Goal: Task Accomplishment & Management: Manage account settings

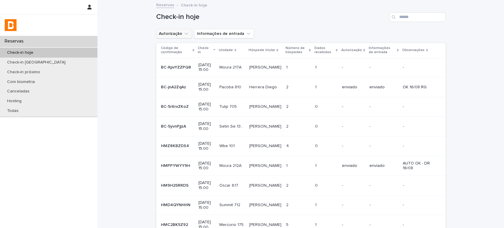
click at [183, 32] on icon "Autorização" at bounding box center [186, 34] width 6 height 6
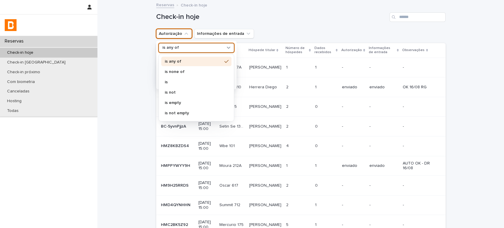
click at [215, 45] on div "is any of" at bounding box center [192, 48] width 65 height 6
click at [206, 93] on p "is not" at bounding box center [193, 92] width 57 height 4
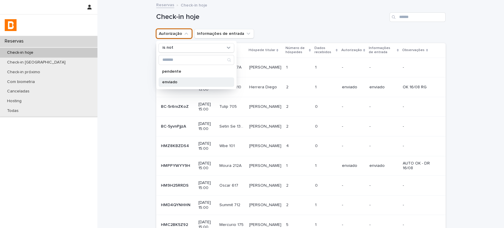
click at [200, 82] on p "enviado" at bounding box center [193, 82] width 63 height 4
click at [305, 23] on div "Check-in hoje" at bounding box center [300, 15] width 289 height 28
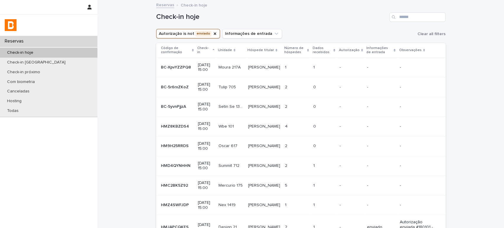
click at [318, 51] on p "Dados recebidos" at bounding box center [321, 50] width 19 height 11
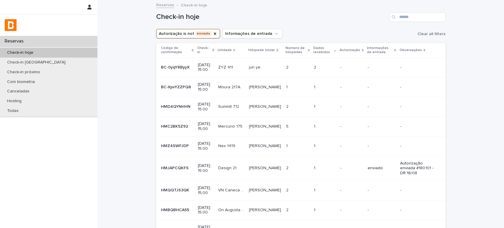
click at [333, 28] on div "Check-in hoje" at bounding box center [300, 15] width 289 height 28
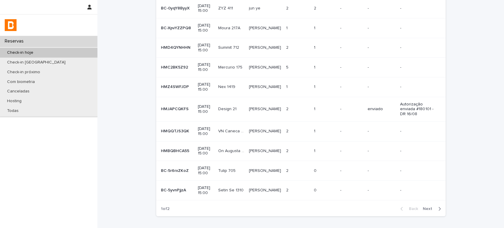
scroll to position [92, 0]
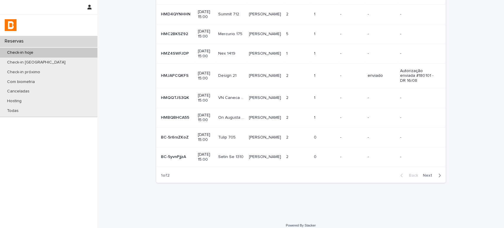
click at [430, 173] on span "Next" at bounding box center [429, 175] width 13 height 4
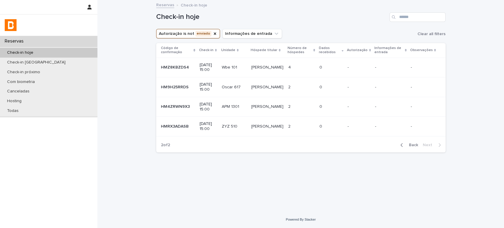
click at [415, 143] on span "Back" at bounding box center [411, 145] width 13 height 4
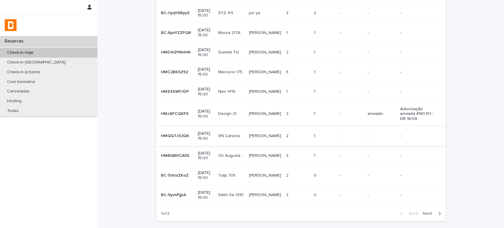
scroll to position [66, 0]
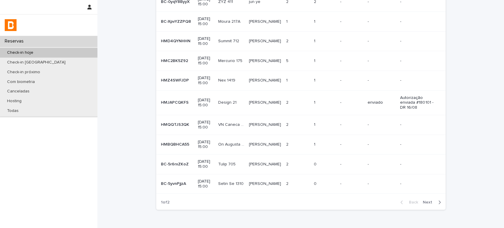
click at [338, 96] on td "-" at bounding box center [351, 102] width 27 height 25
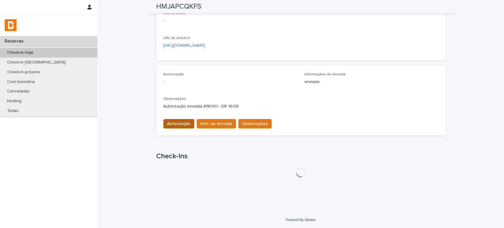
click at [179, 124] on span "Autorização" at bounding box center [178, 124] width 23 height 6
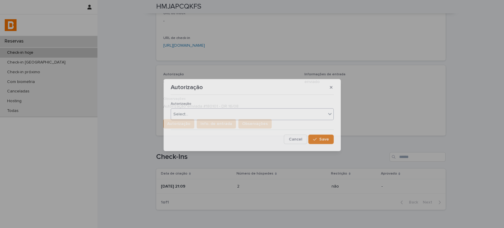
scroll to position [129, 0]
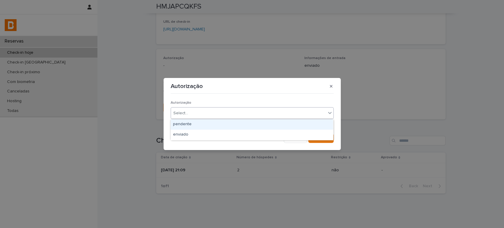
click at [211, 118] on div "Select..." at bounding box center [248, 113] width 155 height 10
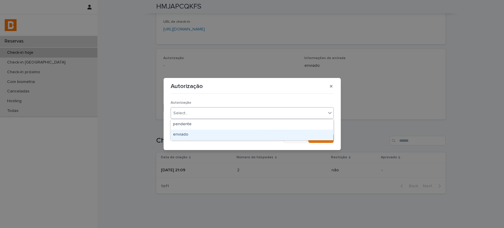
click at [212, 132] on div "enviado" at bounding box center [252, 135] width 162 height 10
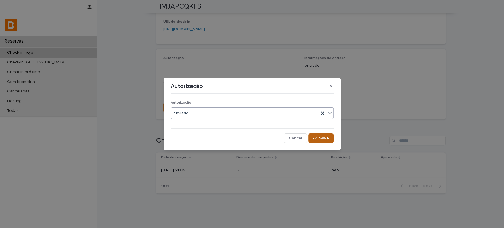
click at [316, 137] on icon "button" at bounding box center [315, 138] width 4 height 4
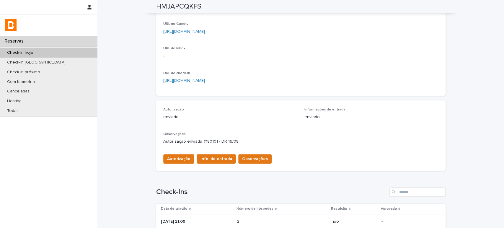
scroll to position [0, 0]
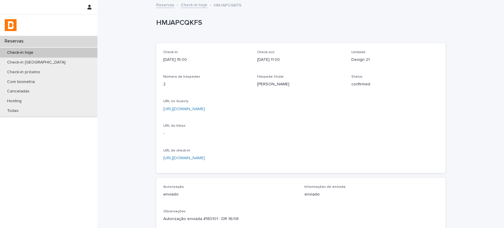
click at [187, 5] on link "Check-in hoje" at bounding box center [194, 4] width 27 height 7
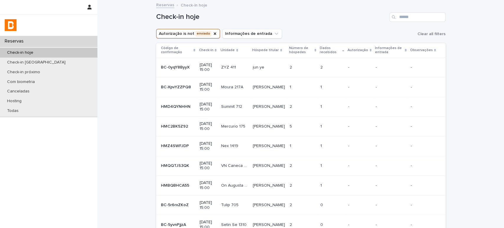
click at [361, 61] on td "-" at bounding box center [359, 68] width 27 height 20
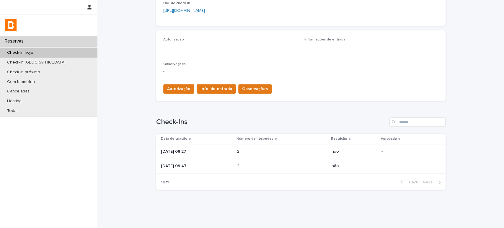
scroll to position [160, 0]
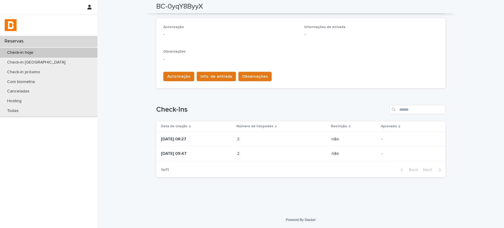
click at [275, 136] on div "2 2" at bounding box center [282, 139] width 90 height 10
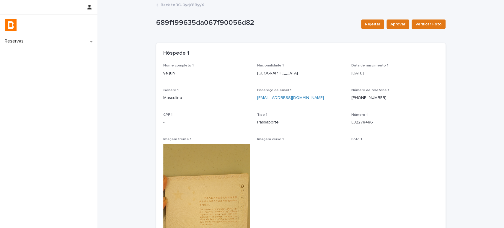
drag, startPoint x: 371, startPoint y: 119, endPoint x: 348, endPoint y: 121, distance: 22.3
click at [345, 120] on div "Nome completo 1 ye jun Nacionalidade 1 [DEMOGRAPHIC_DATA] Data de nascimento 1 …" at bounding box center [300, 195] width 275 height 264
drag, startPoint x: 372, startPoint y: 120, endPoint x: 330, endPoint y: 125, distance: 42.1
click at [330, 125] on div "Nome completo 1 ye jun Nacionalidade 1 [DEMOGRAPHIC_DATA] Data de nascimento 1 …" at bounding box center [300, 195] width 275 height 264
copy div "Número 1 EJ2278486"
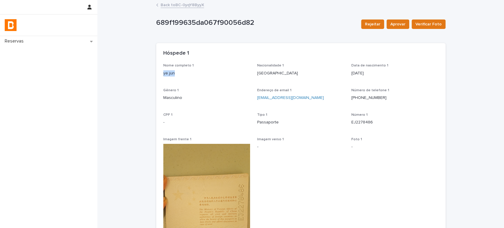
drag, startPoint x: 179, startPoint y: 73, endPoint x: 159, endPoint y: 73, distance: 20.1
click at [159, 73] on div "Nome completo 1 ye jun Nacionalidade 1 [DEMOGRAPHIC_DATA] Data de nascimento 1 …" at bounding box center [300, 198] width 289 height 271
copy p "ye jun"
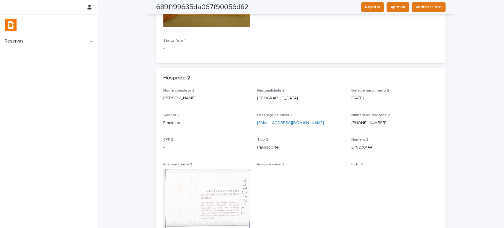
scroll to position [262, 0]
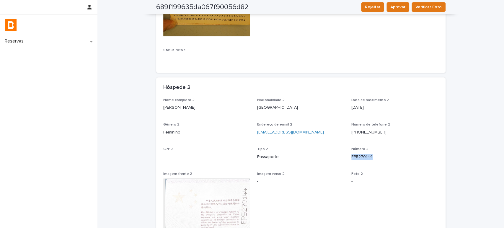
drag, startPoint x: 370, startPoint y: 156, endPoint x: 348, endPoint y: 158, distance: 22.5
click at [348, 158] on div "Nome completo 2 [PERSON_NAME] Nacionalidade 2 [DEMOGRAPHIC_DATA] Data de nascim…" at bounding box center [300, 211] width 275 height 226
copy p "EP5270144"
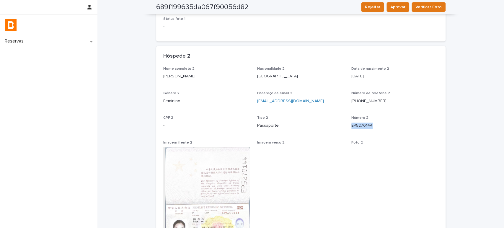
scroll to position [295, 0]
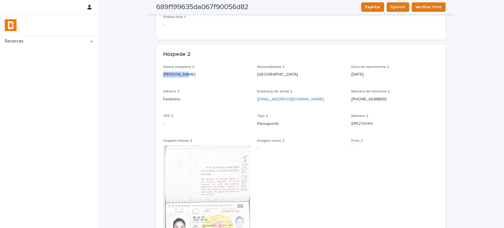
drag, startPoint x: 194, startPoint y: 77, endPoint x: 153, endPoint y: 77, distance: 40.4
click at [156, 77] on div "Nome completo 2 [PERSON_NAME] Nacionalidade 2 [DEMOGRAPHIC_DATA] Data de nascim…" at bounding box center [300, 181] width 289 height 233
copy p "[PERSON_NAME]"
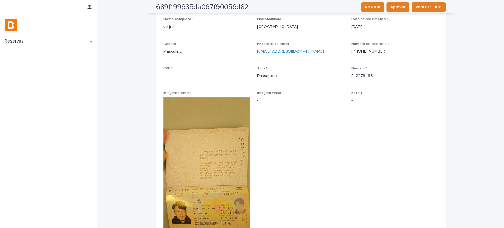
scroll to position [0, 0]
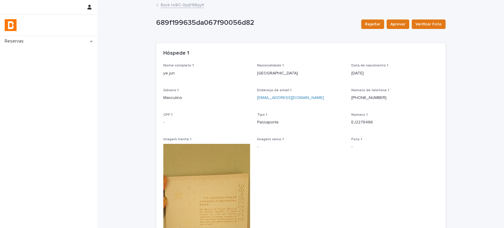
click at [182, 3] on link "Back to BC-0yqY8ByyX" at bounding box center [182, 4] width 43 height 7
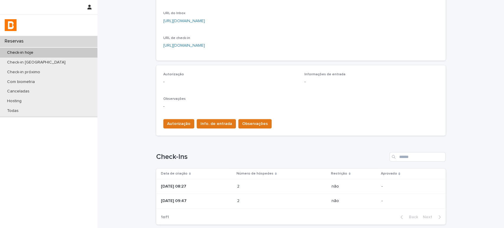
scroll to position [136, 0]
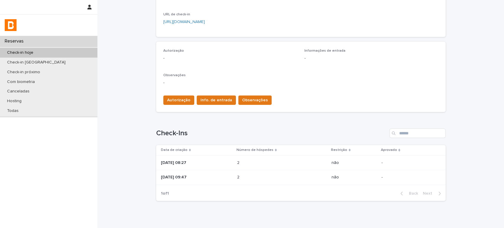
click at [191, 175] on p "[DATE] 09:47" at bounding box center [196, 177] width 71 height 5
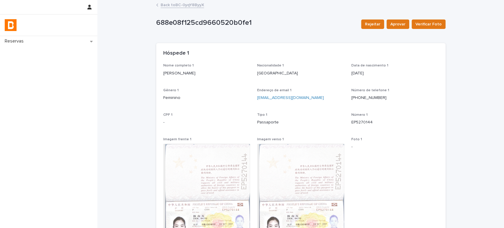
click at [178, 5] on link "Back to BC-0yqY8ByyX" at bounding box center [182, 4] width 43 height 7
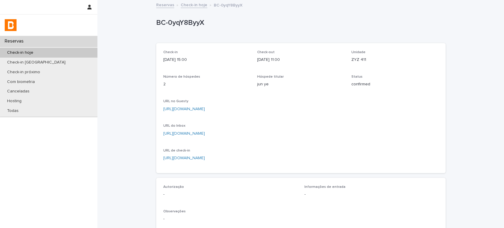
scroll to position [160, 0]
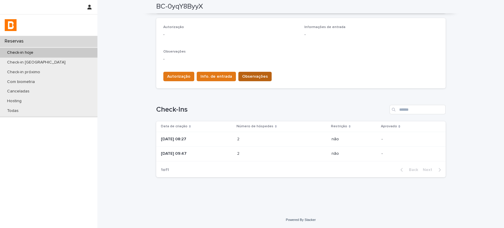
click at [250, 78] on span "Observações" at bounding box center [255, 77] width 26 height 6
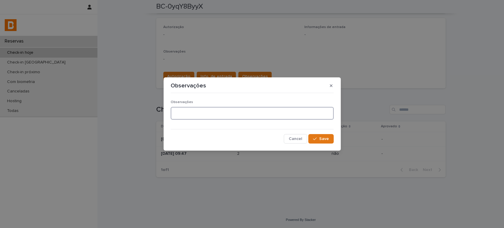
click at [242, 108] on textarea at bounding box center [252, 113] width 163 height 13
type textarea "**********"
click at [329, 140] on button "Save" at bounding box center [320, 138] width 25 height 9
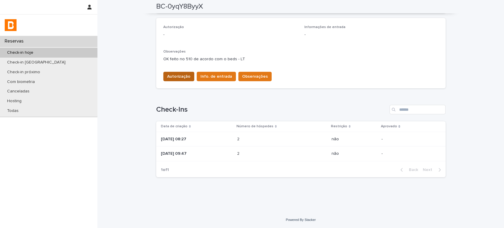
click at [175, 77] on span "Autorização" at bounding box center [178, 77] width 23 height 6
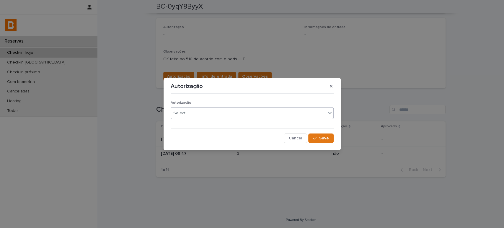
click at [253, 114] on div "Select..." at bounding box center [248, 113] width 155 height 10
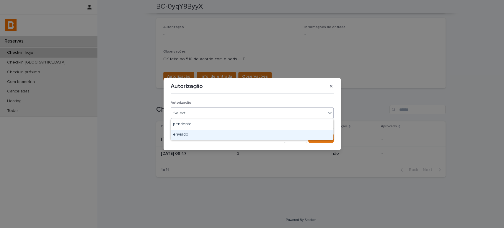
click at [249, 131] on div "enviado" at bounding box center [252, 135] width 162 height 10
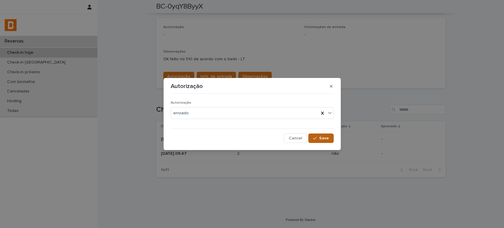
click at [328, 139] on span "Save" at bounding box center [324, 138] width 10 height 4
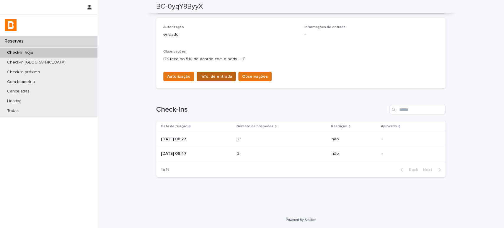
click at [219, 74] on span "Info. de entrada" at bounding box center [216, 77] width 32 height 6
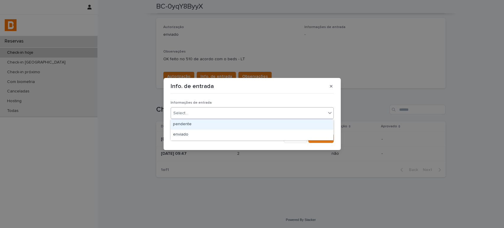
click at [234, 113] on div "Select..." at bounding box center [248, 113] width 155 height 10
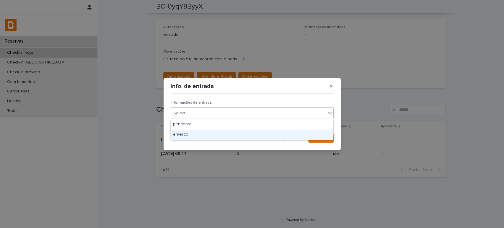
click at [238, 134] on div "enviado" at bounding box center [252, 135] width 162 height 10
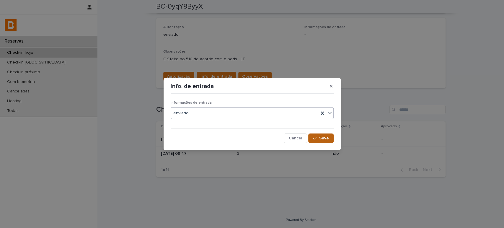
click at [332, 140] on button "Save" at bounding box center [320, 137] width 25 height 9
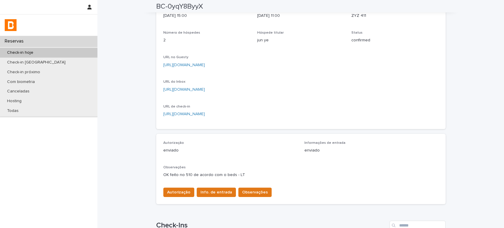
scroll to position [0, 0]
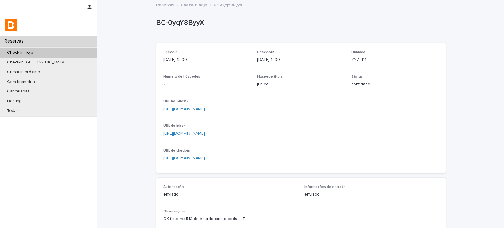
click at [191, 6] on link "Check-in hoje" at bounding box center [194, 4] width 27 height 7
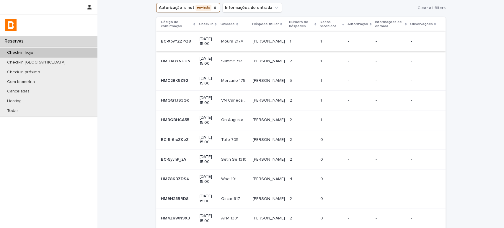
scroll to position [92, 0]
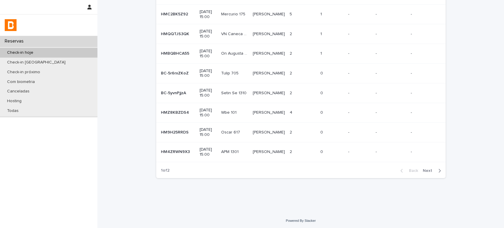
click at [428, 169] on span "Next" at bounding box center [429, 171] width 13 height 4
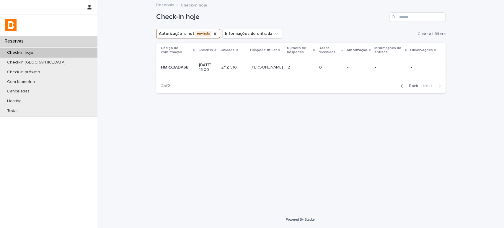
click at [378, 71] on div "-" at bounding box center [390, 68] width 31 height 10
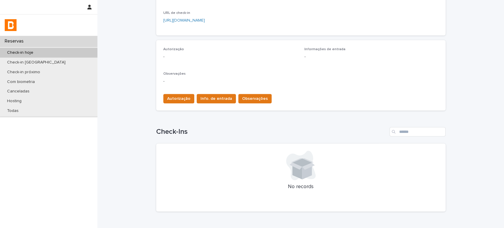
scroll to position [164, 0]
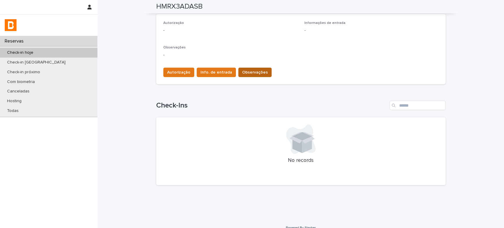
click at [255, 73] on span "Observações" at bounding box center [255, 72] width 26 height 6
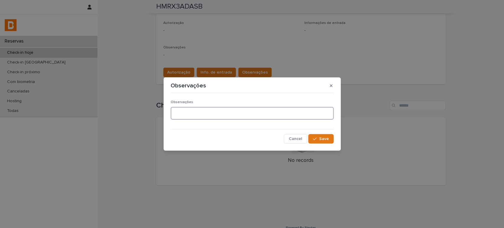
click at [244, 116] on textarea at bounding box center [252, 113] width 163 height 13
type textarea "**********"
click at [325, 139] on span "Save" at bounding box center [324, 139] width 10 height 4
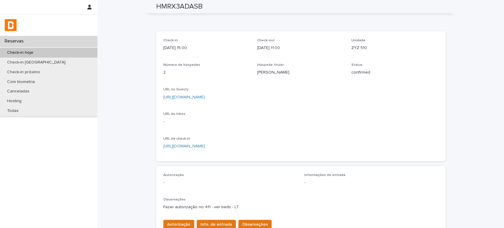
scroll to position [0, 0]
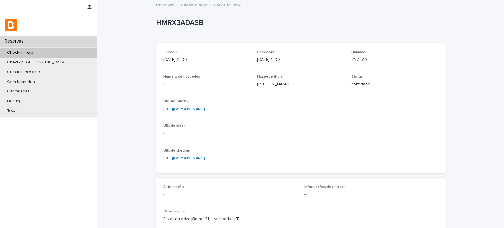
click at [197, 5] on link "Check-in hoje" at bounding box center [194, 4] width 27 height 7
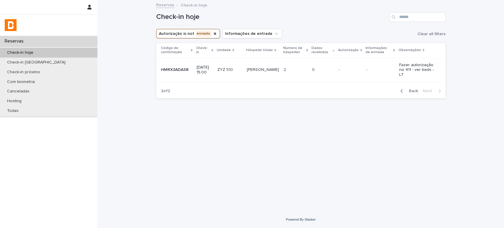
click at [417, 89] on span "Back" at bounding box center [411, 91] width 13 height 4
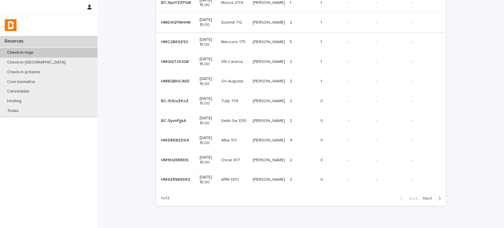
scroll to position [66, 0]
click at [425, 197] on span "Next" at bounding box center [429, 197] width 13 height 4
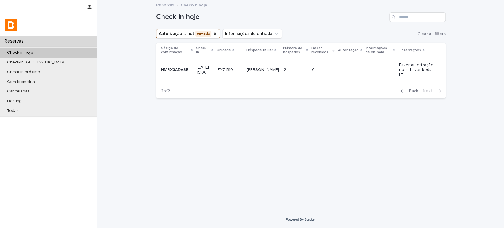
click at [414, 89] on span "Back" at bounding box center [411, 91] width 13 height 4
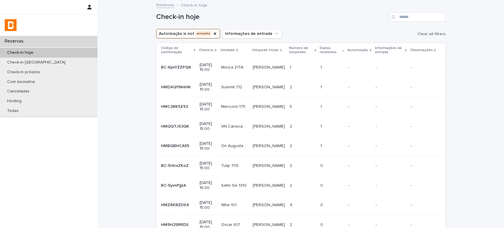
click at [329, 71] on div "1 1" at bounding box center [331, 68] width 23 height 10
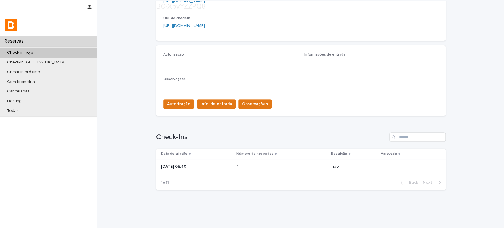
scroll to position [145, 0]
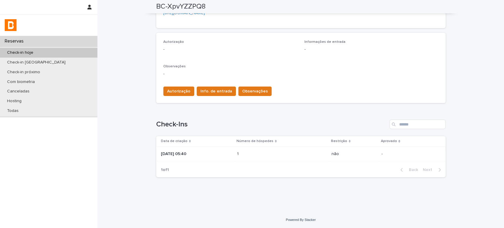
click at [274, 153] on p at bounding box center [263, 153] width 52 height 5
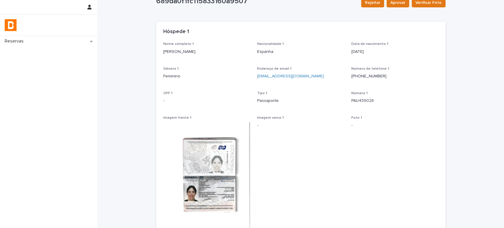
scroll to position [33, 0]
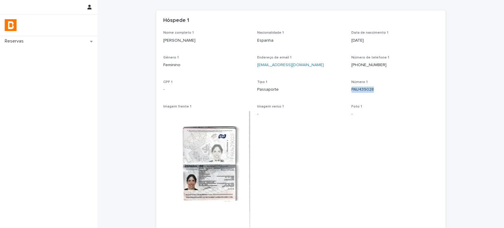
drag, startPoint x: 378, startPoint y: 90, endPoint x: 348, endPoint y: 89, distance: 29.3
click at [351, 89] on p "PAU439028" at bounding box center [394, 90] width 87 height 6
copy p "PAU439028"
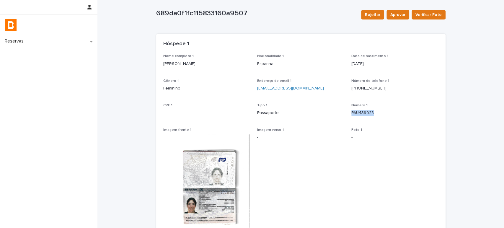
scroll to position [0, 0]
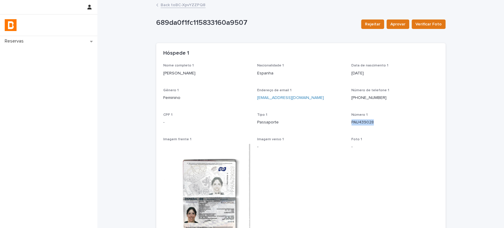
click at [198, 2] on link "Back to BC-XpvYZZPQ8" at bounding box center [183, 4] width 45 height 7
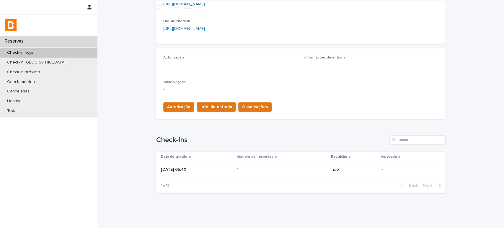
scroll to position [145, 0]
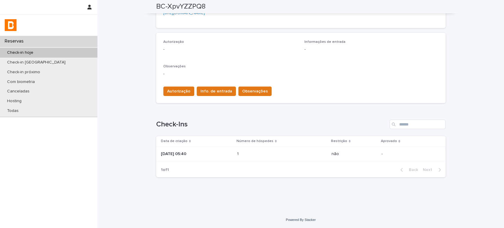
click at [291, 149] on div "1 1" at bounding box center [282, 154] width 90 height 10
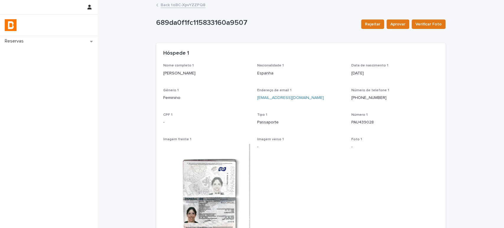
drag, startPoint x: 200, startPoint y: 73, endPoint x: 143, endPoint y: 73, distance: 56.7
click at [143, 73] on div "Loading... Saving… Loading... Saving… 689da0f1fc115833160a9507 Rejeitar Aprovar…" at bounding box center [300, 169] width 407 height 337
copy p "[PERSON_NAME]"
click at [177, 1] on link "Back to BC-XpvYZZPQ8" at bounding box center [183, 4] width 45 height 7
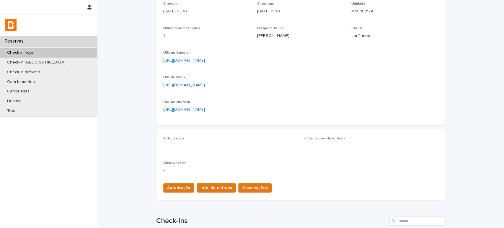
scroll to position [145, 0]
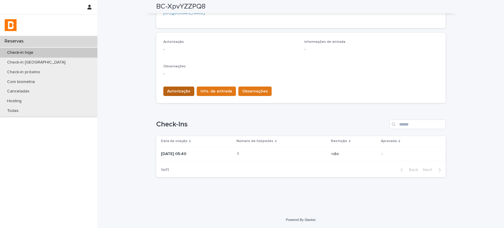
click at [171, 89] on span "Autorização" at bounding box center [178, 91] width 23 height 6
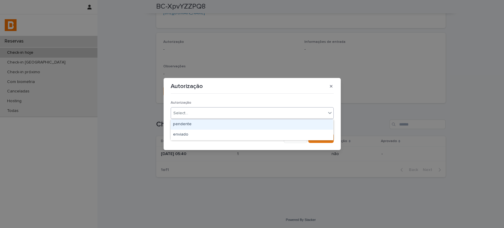
click at [210, 115] on div "Select..." at bounding box center [248, 113] width 155 height 10
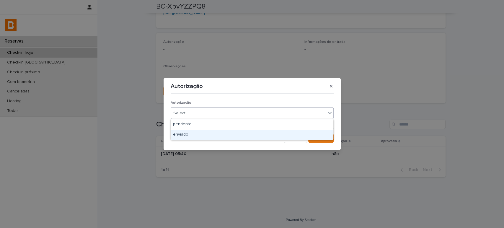
click at [218, 133] on div "enviado" at bounding box center [252, 135] width 162 height 10
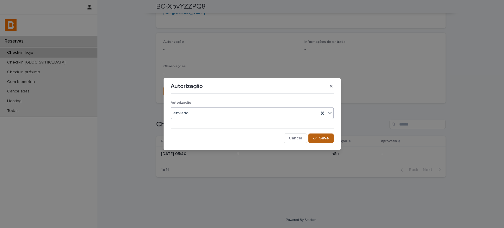
click at [323, 141] on button "Save" at bounding box center [320, 137] width 25 height 9
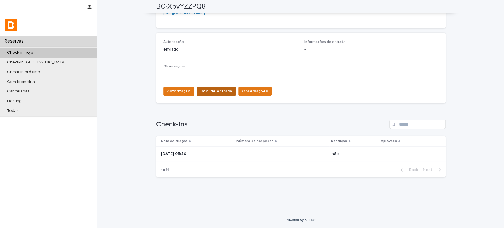
click at [210, 91] on span "Info. de entrada" at bounding box center [216, 91] width 32 height 6
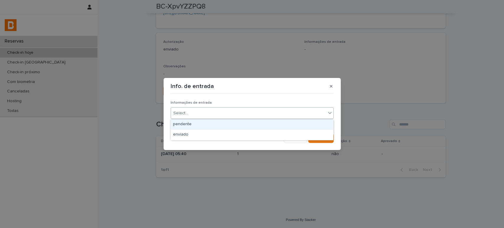
click at [222, 113] on div "Select..." at bounding box center [248, 113] width 155 height 10
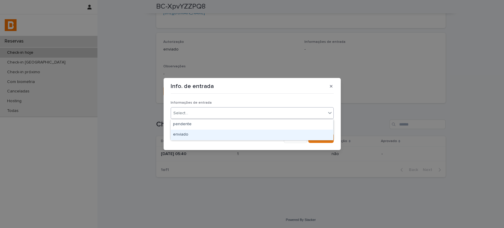
click at [228, 130] on div "enviado" at bounding box center [252, 135] width 162 height 10
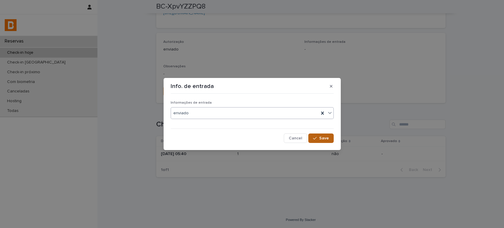
click at [325, 138] on span "Save" at bounding box center [324, 138] width 10 height 4
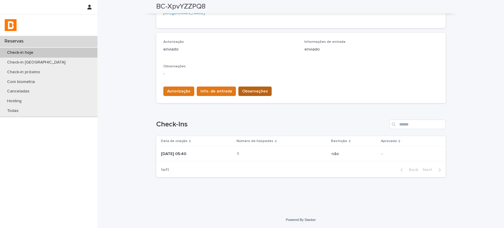
click at [246, 92] on span "Observações" at bounding box center [255, 91] width 26 height 6
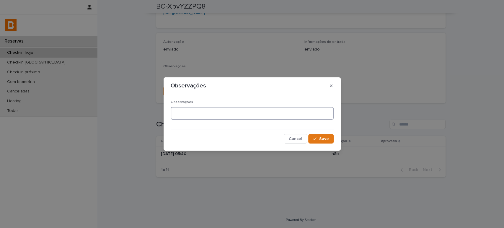
click at [221, 113] on textarea at bounding box center [252, 113] width 163 height 13
type textarea "*******"
click at [324, 138] on span "Save" at bounding box center [324, 139] width 10 height 4
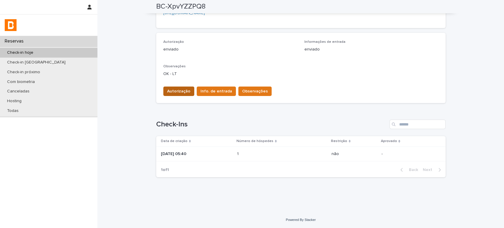
click at [180, 89] on span "Autorização" at bounding box center [178, 91] width 23 height 6
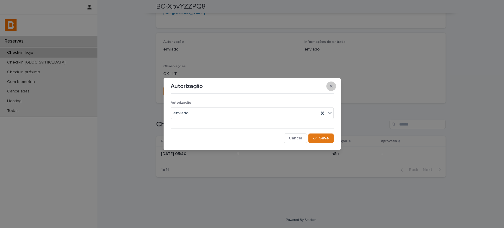
click at [330, 87] on icon "button" at bounding box center [331, 86] width 3 height 3
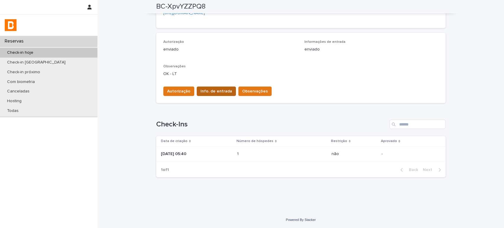
click at [220, 89] on span "Info. de entrada" at bounding box center [216, 91] width 32 height 6
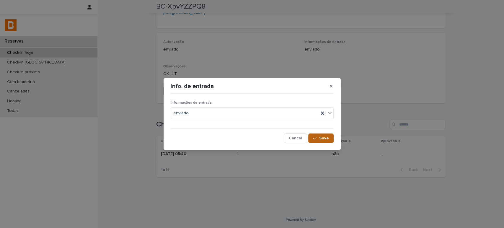
click at [312, 140] on button "Save" at bounding box center [320, 137] width 25 height 9
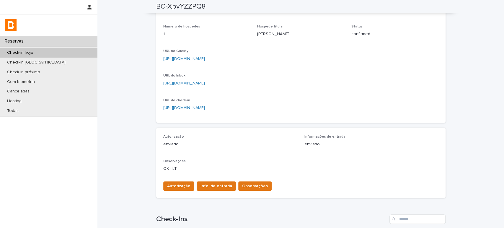
scroll to position [0, 0]
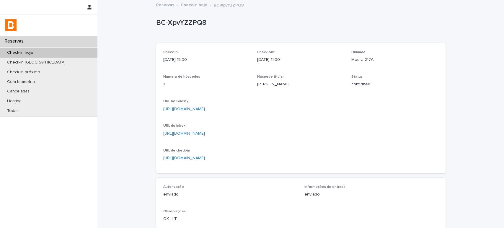
click at [187, 5] on link "Check-in hoje" at bounding box center [194, 4] width 27 height 7
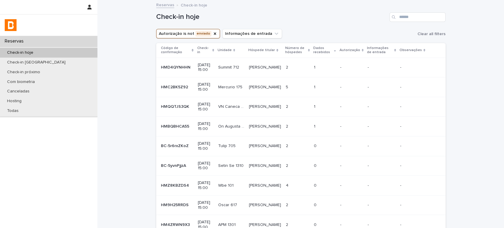
click at [350, 66] on p "-" at bounding box center [351, 67] width 23 height 5
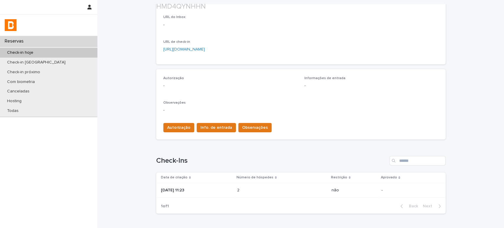
scroll to position [145, 0]
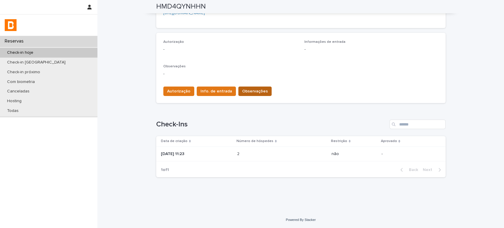
click at [243, 90] on span "Observações" at bounding box center [255, 91] width 26 height 6
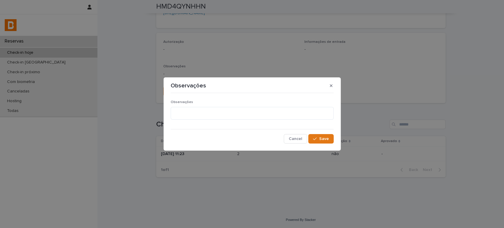
click at [227, 120] on div "Observações" at bounding box center [252, 112] width 163 height 24
click at [239, 115] on textarea at bounding box center [252, 113] width 163 height 13
type textarea "**********"
click at [323, 137] on span "Save" at bounding box center [324, 139] width 10 height 4
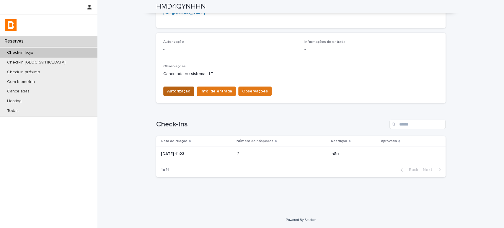
click at [176, 87] on button "Autorização" at bounding box center [178, 91] width 31 height 9
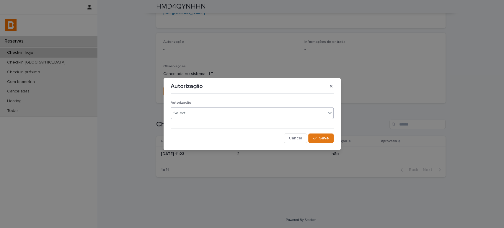
click at [192, 115] on div "Select..." at bounding box center [248, 113] width 155 height 10
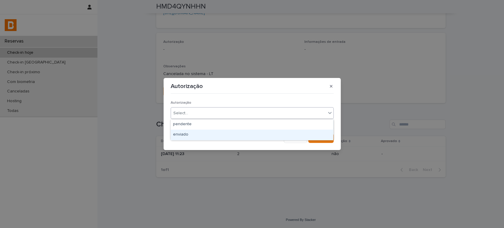
click at [199, 135] on div "enviado" at bounding box center [252, 135] width 162 height 10
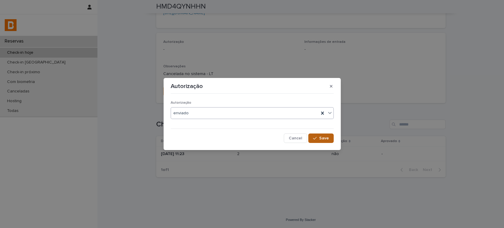
click at [319, 138] on div "button" at bounding box center [316, 138] width 6 height 4
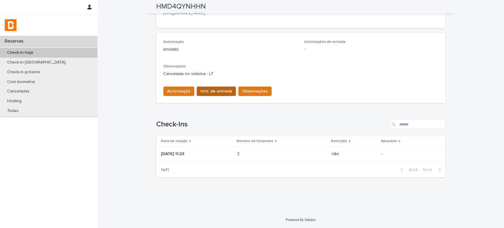
click at [205, 93] on span "Info. de entrada" at bounding box center [216, 91] width 32 height 6
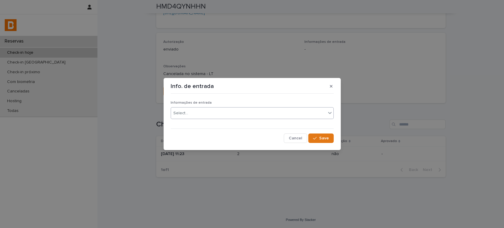
click at [208, 118] on div "Select..." at bounding box center [248, 113] width 155 height 10
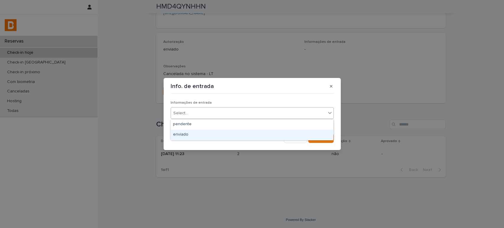
click at [207, 130] on div "enviado" at bounding box center [252, 135] width 162 height 10
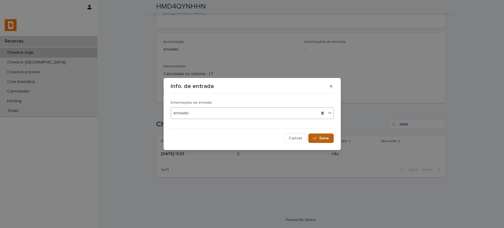
click at [320, 138] on span "Save" at bounding box center [324, 138] width 10 height 4
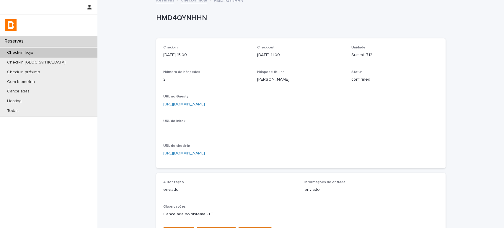
scroll to position [0, 0]
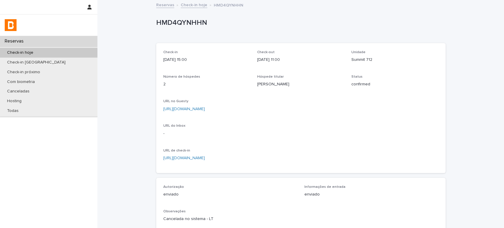
click at [193, 4] on link "Check-in hoje" at bounding box center [194, 4] width 27 height 7
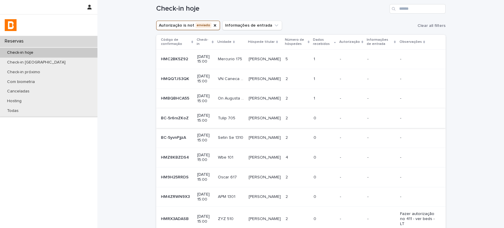
scroll to position [7, 0]
click at [365, 68] on td "-" at bounding box center [381, 60] width 32 height 20
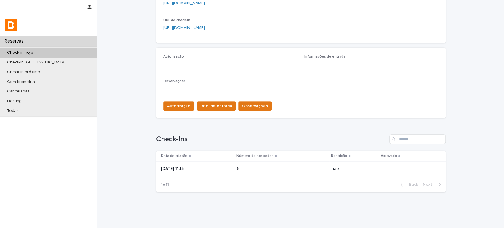
scroll to position [145, 0]
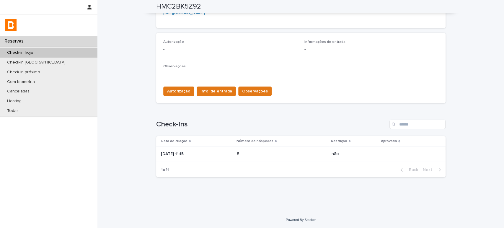
click at [276, 149] on div "5 5" at bounding box center [282, 154] width 90 height 10
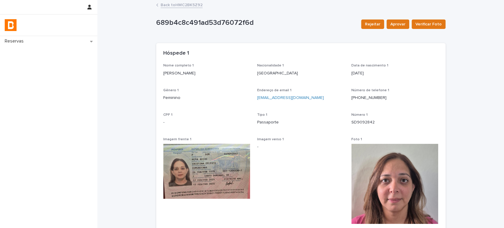
click at [191, 5] on link "Back to HMC2BK5Z92" at bounding box center [182, 4] width 42 height 7
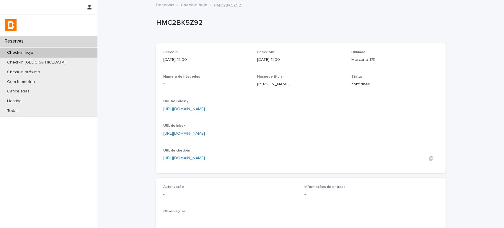
click at [205, 157] on link "[URL][DOMAIN_NAME]" at bounding box center [184, 158] width 42 height 4
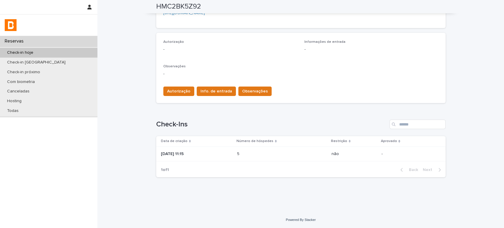
click at [272, 151] on p at bounding box center [263, 153] width 52 height 5
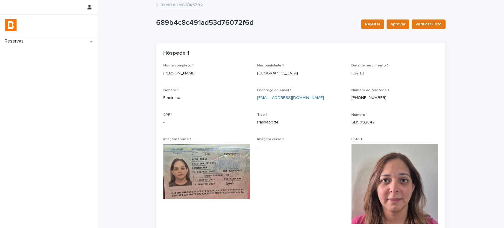
click at [186, 2] on link "Back to HMC2BK5Z92" at bounding box center [182, 4] width 42 height 7
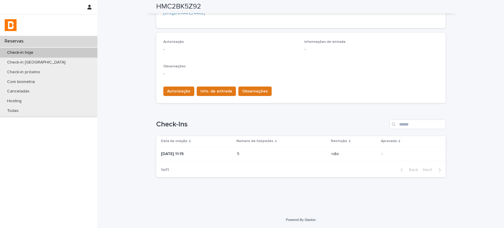
click at [256, 155] on p at bounding box center [263, 153] width 52 height 5
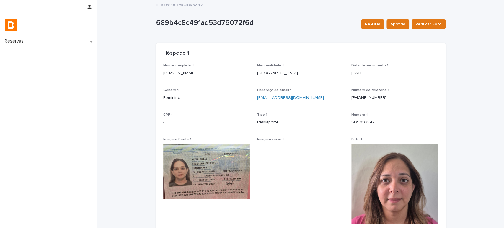
drag, startPoint x: 213, startPoint y: 75, endPoint x: 140, endPoint y: 76, distance: 72.9
click at [140, 76] on div "Loading... Saving… Loading... Saving… 689b4c8c491ad53d76072f6d Rejeitar Aprovar…" at bounding box center [300, 148] width 407 height 294
copy p "[PERSON_NAME]"
drag, startPoint x: 359, startPoint y: 123, endPoint x: 348, endPoint y: 123, distance: 10.9
click at [351, 123] on p "SD9092842" at bounding box center [394, 122] width 87 height 6
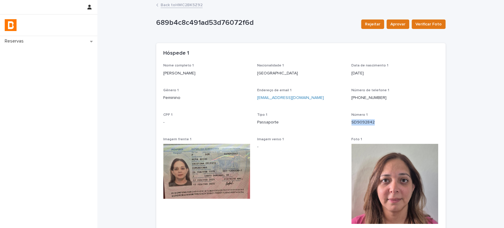
copy p "SD9092842"
click at [405, 186] on img at bounding box center [394, 184] width 87 height 80
click at [189, 6] on link "Back to HMC2BK5Z92" at bounding box center [182, 4] width 42 height 7
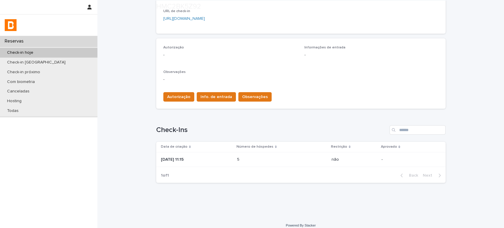
scroll to position [145, 0]
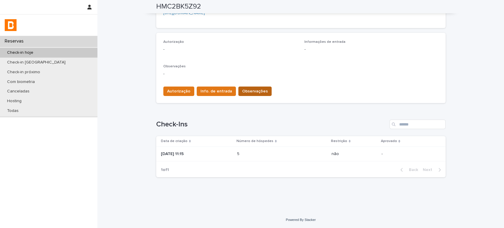
click at [250, 88] on span "Observações" at bounding box center [255, 91] width 26 height 6
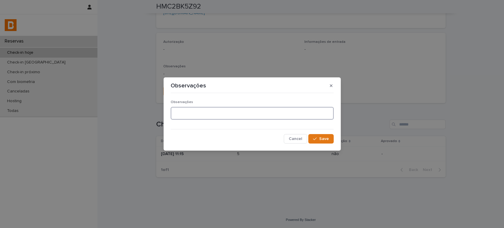
click at [229, 115] on textarea at bounding box center [252, 113] width 163 height 13
type textarea "**********"
click at [324, 140] on span "Save" at bounding box center [324, 139] width 10 height 4
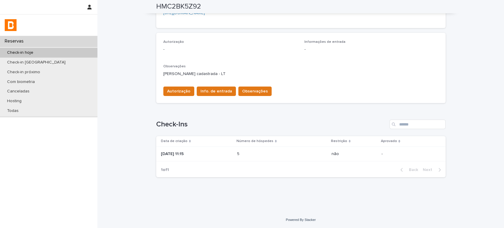
scroll to position [0, 0]
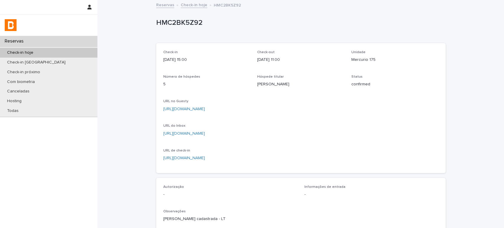
click at [191, 4] on link "Check-in hoje" at bounding box center [194, 4] width 27 height 7
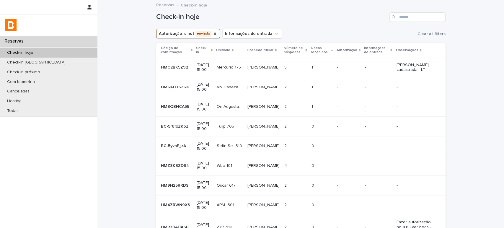
click at [338, 87] on td "-" at bounding box center [348, 87] width 27 height 20
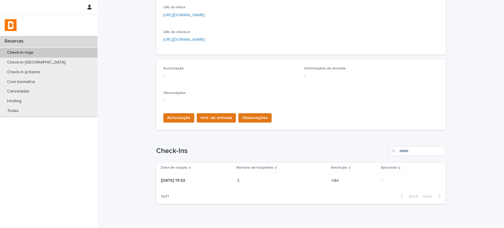
scroll to position [145, 0]
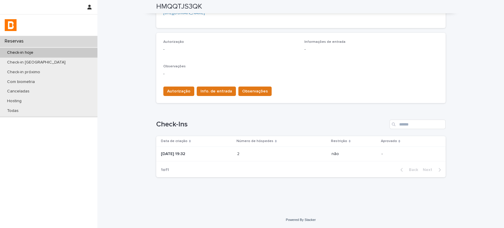
click at [277, 148] on td "2 2" at bounding box center [282, 153] width 94 height 15
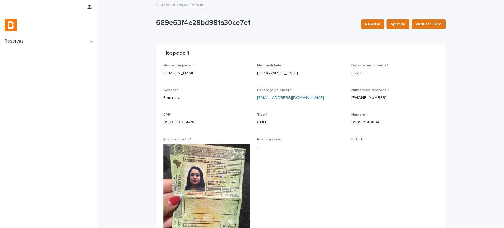
drag, startPoint x: 209, startPoint y: 75, endPoint x: 134, endPoint y: 72, distance: 75.1
copy p "[PERSON_NAME]"
drag, startPoint x: 382, startPoint y: 99, endPoint x: 347, endPoint y: 101, distance: 35.8
click at [347, 101] on div "Nome completo 1 [PERSON_NAME] do Nascimento Nacionalidade 1 [DEMOGRAPHIC_DATA] …" at bounding box center [300, 176] width 275 height 226
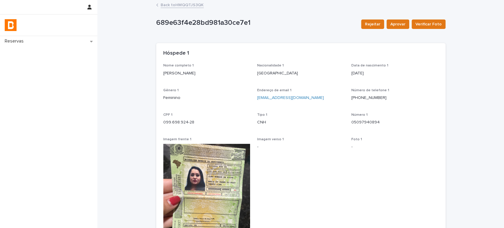
copy link "[PHONE_NUMBER]"
click at [196, 4] on link "Back to HMQQTJS3QK" at bounding box center [182, 4] width 43 height 7
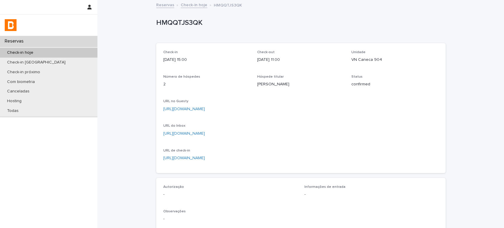
scroll to position [131, 0]
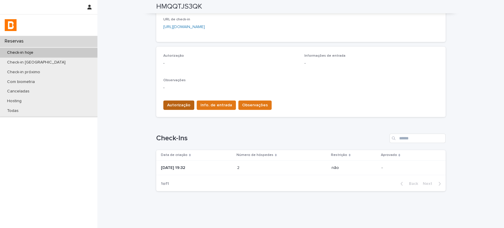
click at [169, 108] on button "Autorização" at bounding box center [178, 104] width 31 height 9
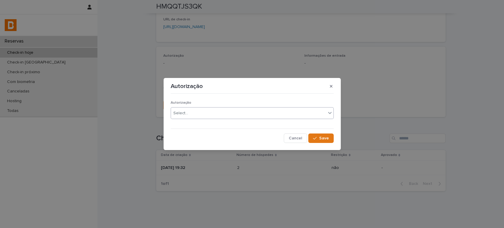
click at [199, 112] on div "Select..." at bounding box center [248, 113] width 155 height 10
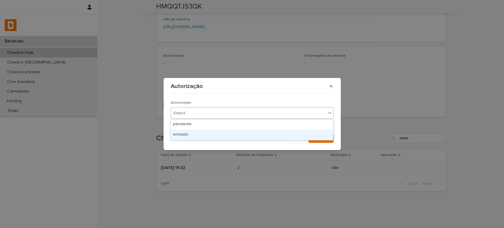
click at [200, 131] on div "enviado" at bounding box center [252, 135] width 162 height 10
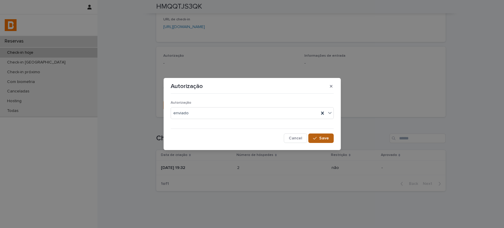
click at [323, 133] on button "Save" at bounding box center [320, 137] width 25 height 9
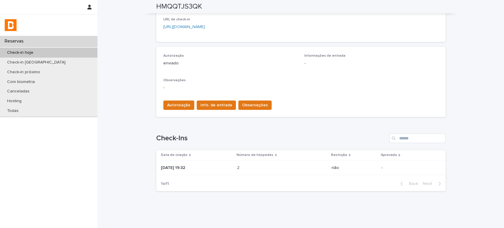
click at [210, 103] on span "Info. de entrada" at bounding box center [216, 105] width 32 height 6
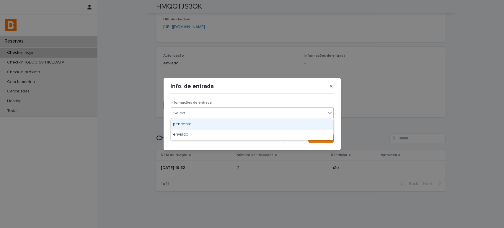
click at [223, 110] on div "Select..." at bounding box center [248, 113] width 155 height 10
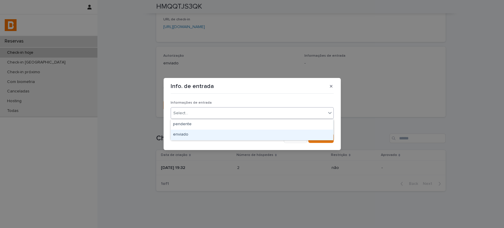
click at [217, 133] on div "enviado" at bounding box center [252, 135] width 162 height 10
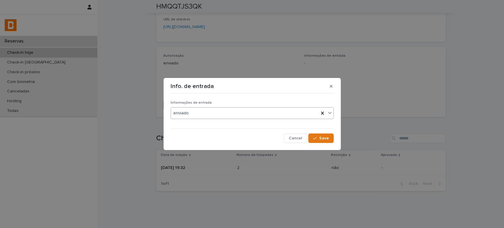
click at [330, 144] on section "Info. de entrada Informações de entrada option enviado, selected. 0 results ava…" at bounding box center [252, 114] width 177 height 72
click at [326, 137] on span "Save" at bounding box center [324, 138] width 10 height 4
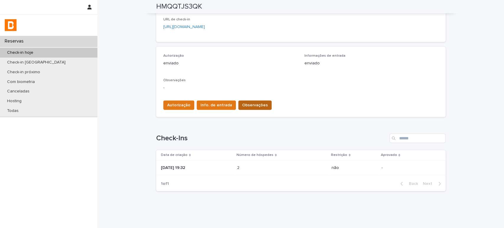
click at [262, 103] on button "Observações" at bounding box center [254, 104] width 33 height 9
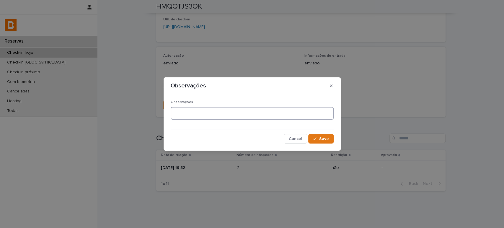
click at [195, 110] on textarea at bounding box center [252, 113] width 163 height 13
type textarea "**********"
click at [326, 140] on span "Save" at bounding box center [324, 139] width 10 height 4
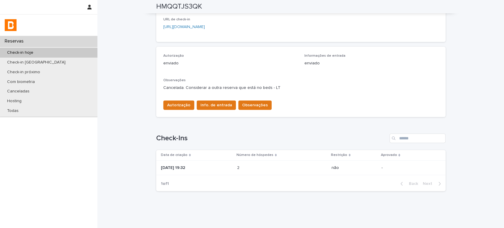
scroll to position [0, 0]
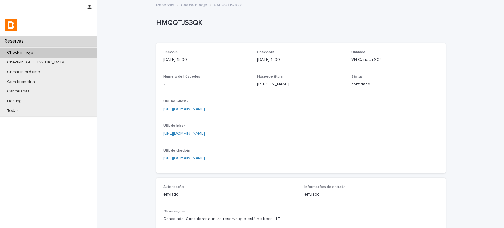
click at [60, 51] on div "Check-in hoje" at bounding box center [48, 53] width 97 height 10
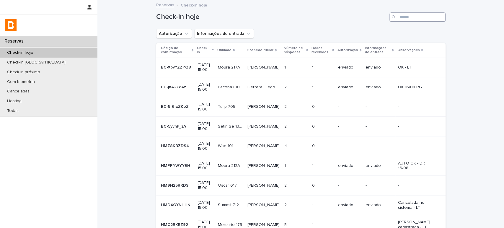
click at [420, 15] on input "Search" at bounding box center [417, 16] width 56 height 9
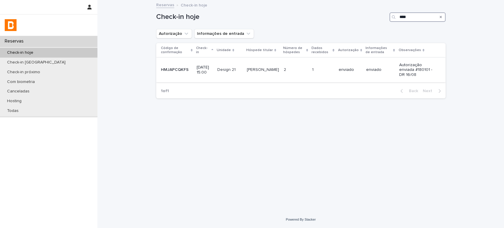
type input "****"
click at [367, 71] on div "enviado" at bounding box center [380, 70] width 28 height 10
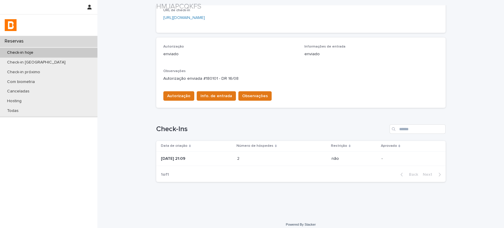
scroll to position [145, 0]
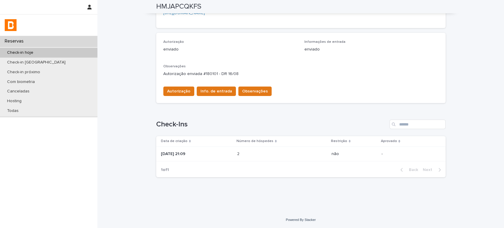
click at [259, 149] on div "2 2" at bounding box center [282, 154] width 90 height 10
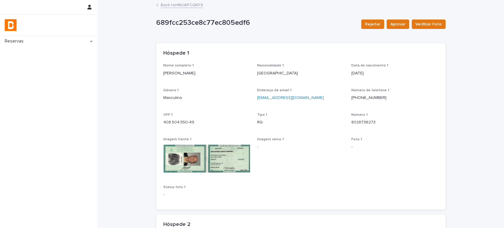
click at [183, 3] on link "Back to HMJAPCQKFS" at bounding box center [182, 4] width 43 height 7
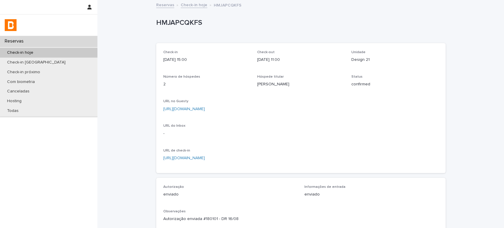
scroll to position [145, 0]
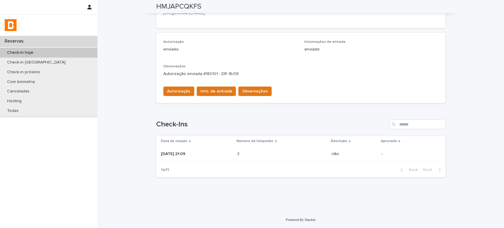
click at [191, 148] on td "[DATE] 21:09" at bounding box center [195, 153] width 79 height 15
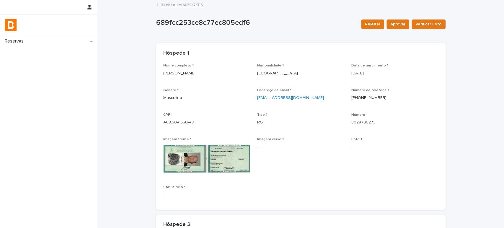
drag, startPoint x: 214, startPoint y: 73, endPoint x: 153, endPoint y: 75, distance: 61.5
drag, startPoint x: 198, startPoint y: 125, endPoint x: 151, endPoint y: 126, distance: 46.9
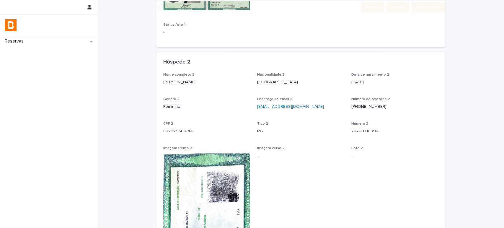
scroll to position [197, 0]
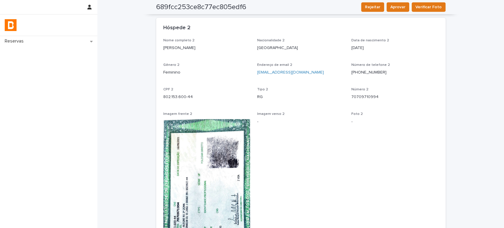
drag, startPoint x: 185, startPoint y: 53, endPoint x: 143, endPoint y: 53, distance: 41.6
click at [143, 53] on div "Loading... Saving… Loading... Saving… 689fcc253ce8c77ec805edf6 Rejeitar Aprovar…" at bounding box center [300, 138] width 407 height 669
drag, startPoint x: 195, startPoint y: 96, endPoint x: 149, endPoint y: 93, distance: 46.4
click at [149, 93] on div "Loading... Saving… Loading... Saving… 689fcc253ce8c77ec805edf6 Rejeitar Aprovar…" at bounding box center [300, 138] width 407 height 669
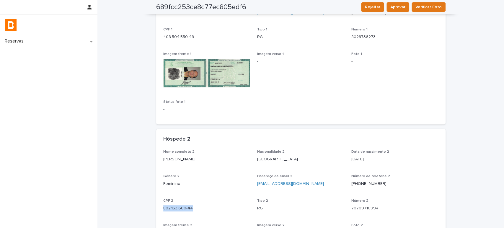
scroll to position [0, 0]
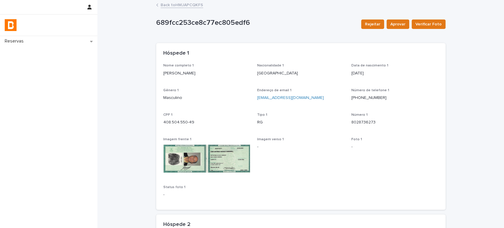
click at [187, 6] on link "Back to HMJAPCQKFS" at bounding box center [182, 4] width 43 height 7
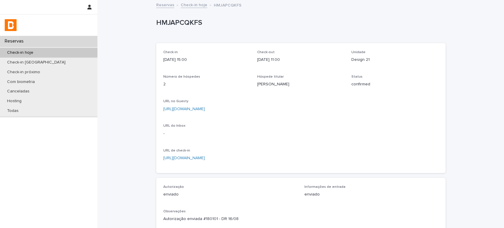
click at [182, 6] on link "Check-in hoje" at bounding box center [194, 4] width 27 height 7
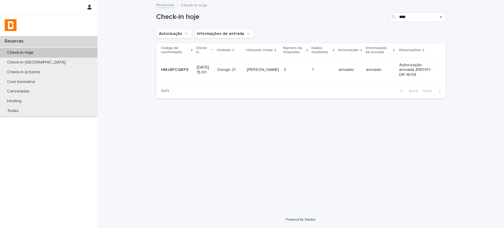
click at [440, 17] on icon "Search" at bounding box center [441, 17] width 2 height 4
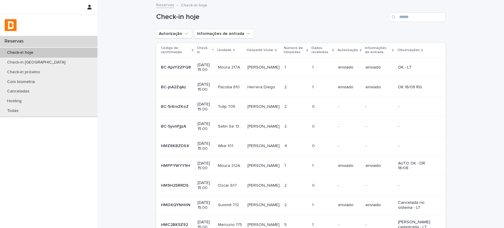
click at [60, 50] on div "Check-in hoje" at bounding box center [48, 53] width 97 height 10
click at [183, 35] on icon "Autorização" at bounding box center [186, 34] width 6 height 6
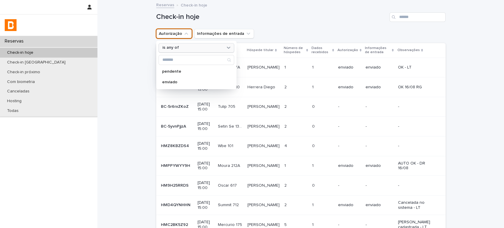
click at [195, 48] on div "is any of" at bounding box center [192, 48] width 65 height 6
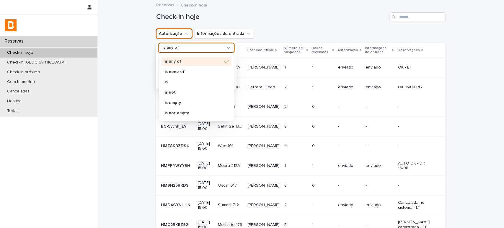
click at [187, 87] on div "is" at bounding box center [196, 82] width 70 height 10
click at [185, 89] on div "is not" at bounding box center [196, 92] width 70 height 9
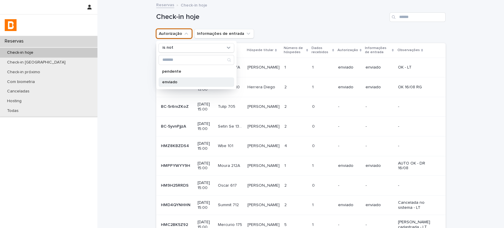
click at [185, 84] on p "enviado" at bounding box center [193, 82] width 63 height 4
click at [310, 23] on div "Check-in hoje" at bounding box center [300, 15] width 289 height 28
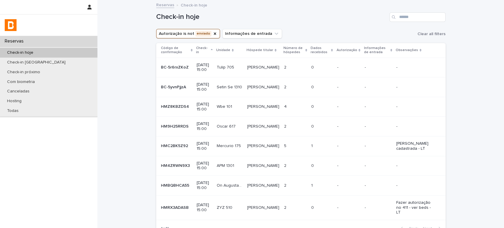
click at [320, 48] on p "Dados recebidos" at bounding box center [320, 50] width 19 height 11
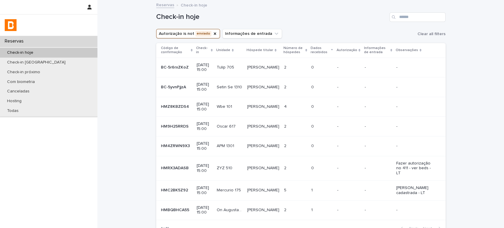
click at [320, 48] on p "Dados recebidos" at bounding box center [320, 50] width 19 height 11
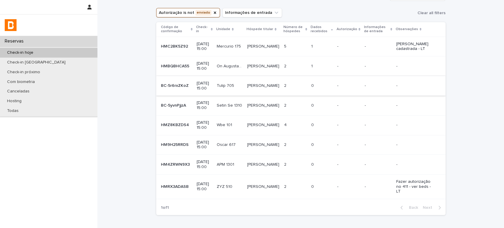
scroll to position [21, 0]
click at [379, 67] on p "-" at bounding box center [378, 66] width 27 height 5
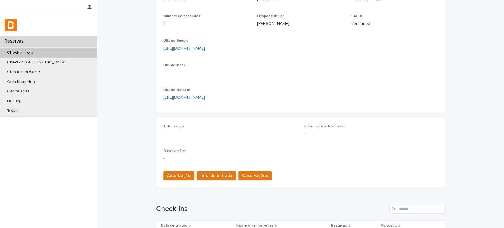
scroll to position [145, 0]
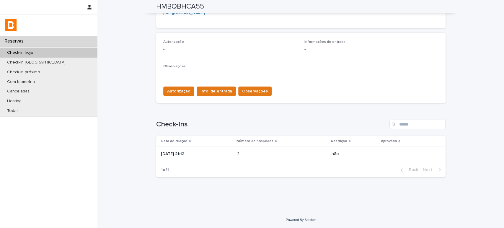
click at [232, 152] on p "[DATE] 21:12" at bounding box center [196, 153] width 71 height 5
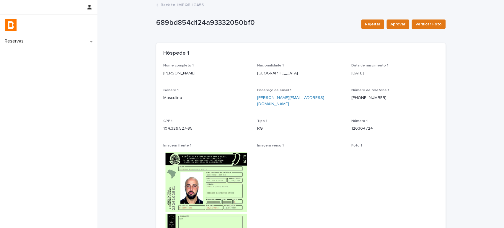
click at [175, 4] on link "Back to HMBQBHCA55" at bounding box center [182, 4] width 43 height 7
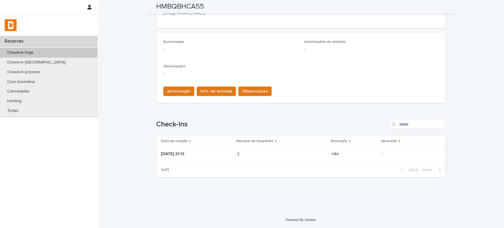
click at [235, 156] on td "[DATE] 21:12" at bounding box center [195, 153] width 79 height 15
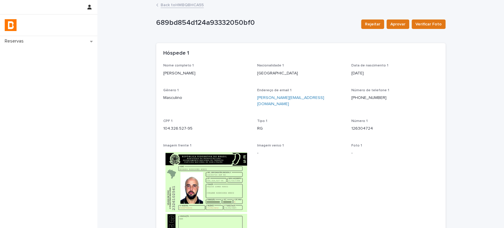
drag, startPoint x: 216, startPoint y: 74, endPoint x: 143, endPoint y: 73, distance: 72.3
drag, startPoint x: 196, startPoint y: 122, endPoint x: 139, endPoint y: 125, distance: 56.8
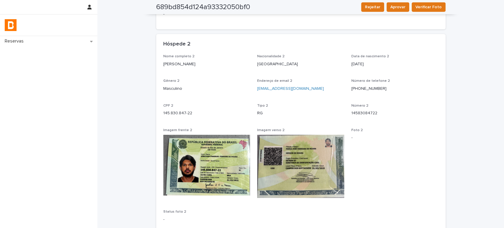
scroll to position [262, 0]
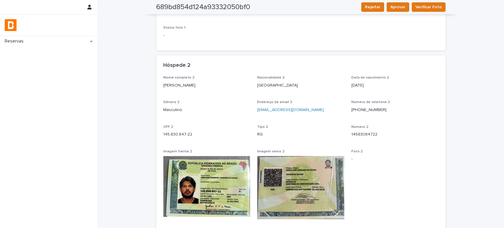
drag, startPoint x: 231, startPoint y: 79, endPoint x: 158, endPoint y: 87, distance: 73.6
click at [158, 87] on div "Nome completo 2 [PERSON_NAME] de Moura Nacionalidade 2 [DEMOGRAPHIC_DATA] Data …" at bounding box center [300, 166] width 289 height 180
drag, startPoint x: 199, startPoint y: 129, endPoint x: 153, endPoint y: 129, distance: 46.1
click at [153, 129] on div "Loading... Saving… Loading... Saving… 689bd854d124a93332050bf0 Rejeitar Aprovar…" at bounding box center [300, 6] width 295 height 537
drag, startPoint x: 235, startPoint y: 81, endPoint x: 161, endPoint y: 76, distance: 74.9
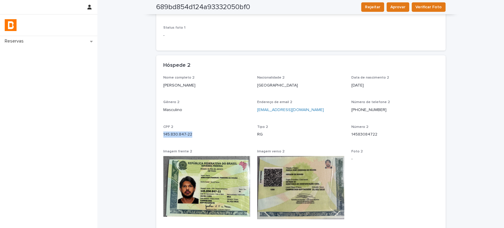
click at [156, 82] on div "Nome completo 2 [PERSON_NAME] de Moura Nacionalidade 2 [DEMOGRAPHIC_DATA] Data …" at bounding box center [300, 166] width 289 height 180
drag, startPoint x: 182, startPoint y: 129, endPoint x: 130, endPoint y: 128, distance: 52.3
click at [130, 128] on div "Loading... Saving… Loading... Saving… 689bd854d124a93332050bf0 Rejeitar Aprovar…" at bounding box center [300, 13] width 407 height 551
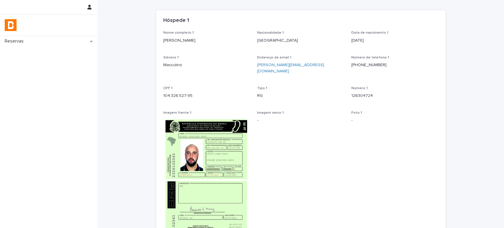
drag, startPoint x: 213, startPoint y: 38, endPoint x: 134, endPoint y: 44, distance: 78.5
drag, startPoint x: 164, startPoint y: 88, endPoint x: 145, endPoint y: 88, distance: 18.6
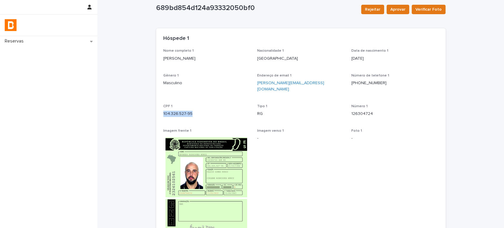
scroll to position [0, 0]
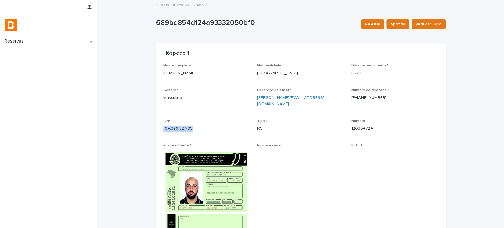
click at [188, 2] on link "Back to HMBQBHCA55" at bounding box center [182, 4] width 43 height 7
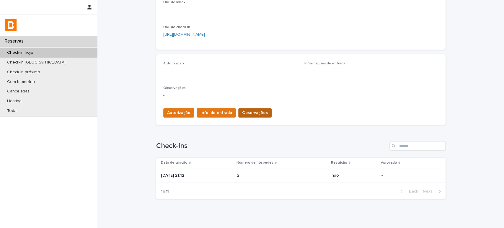
scroll to position [145, 0]
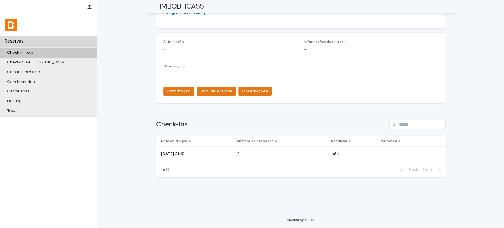
click at [259, 97] on div "Autorização Info. de entrada Observações" at bounding box center [216, 93] width 111 height 12
click at [260, 95] on button "Observações" at bounding box center [254, 91] width 33 height 9
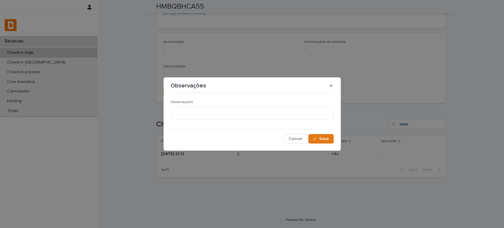
click at [247, 104] on p "Observações" at bounding box center [252, 102] width 163 height 4
click at [245, 112] on textarea at bounding box center [252, 113] width 163 height 13
type textarea "*******"
click at [324, 141] on span "Save" at bounding box center [324, 139] width 10 height 4
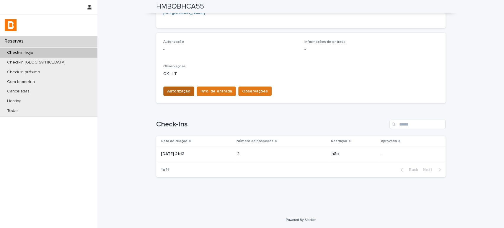
click at [180, 93] on span "Autorização" at bounding box center [178, 91] width 23 height 6
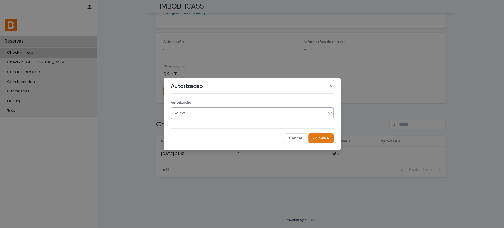
click at [204, 110] on div "Select..." at bounding box center [248, 113] width 155 height 10
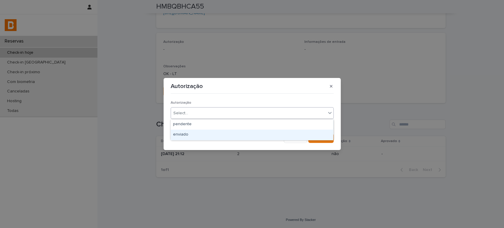
click at [205, 132] on div "enviado" at bounding box center [252, 135] width 162 height 10
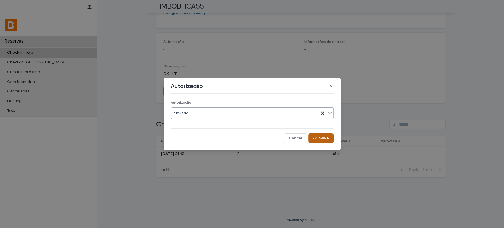
click at [314, 136] on button "Save" at bounding box center [320, 137] width 25 height 9
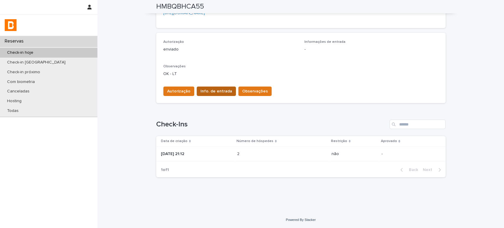
click at [210, 93] on span "Info. de entrada" at bounding box center [216, 91] width 32 height 6
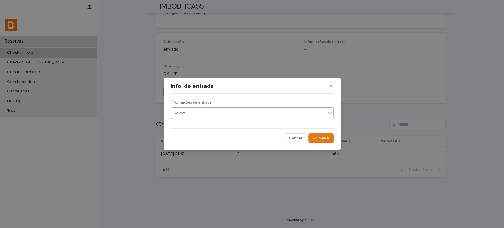
click at [227, 113] on div "Select..." at bounding box center [248, 113] width 155 height 10
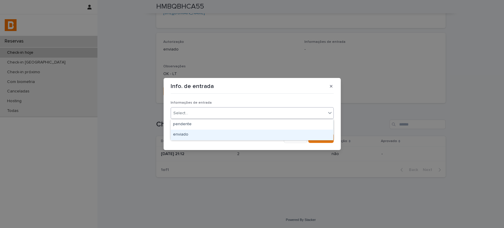
click at [229, 132] on div "enviado" at bounding box center [252, 135] width 162 height 10
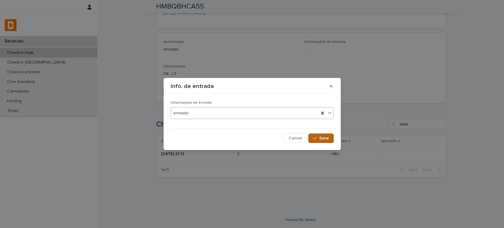
click at [324, 136] on span "Save" at bounding box center [324, 138] width 10 height 4
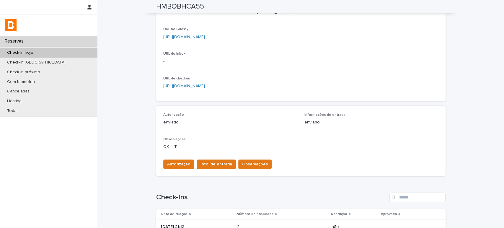
scroll to position [0, 0]
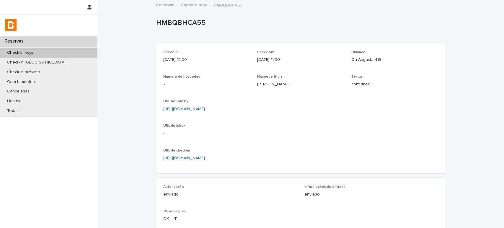
click at [193, 3] on link "Check-in hoje" at bounding box center [194, 4] width 27 height 7
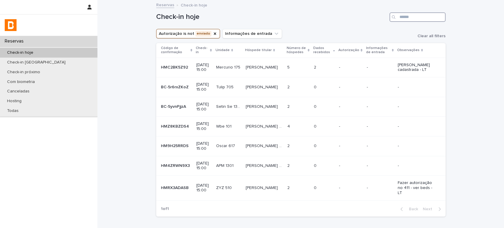
click at [406, 16] on input "Search" at bounding box center [417, 16] width 56 height 9
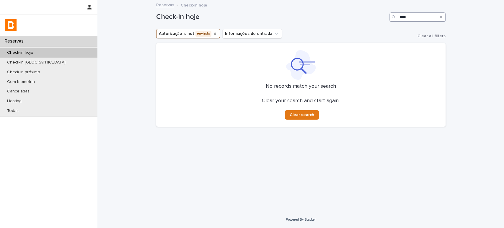
type input "****"
click at [213, 33] on icon "Autorização" at bounding box center [215, 33] width 5 height 5
click at [418, 21] on input "****" at bounding box center [417, 16] width 56 height 9
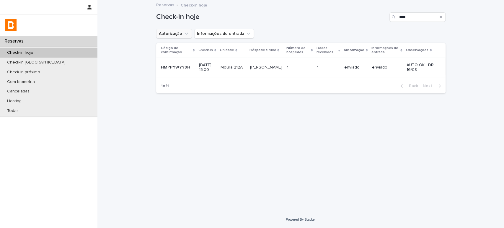
click at [281, 65] on p "[PERSON_NAME]" at bounding box center [266, 67] width 33 height 6
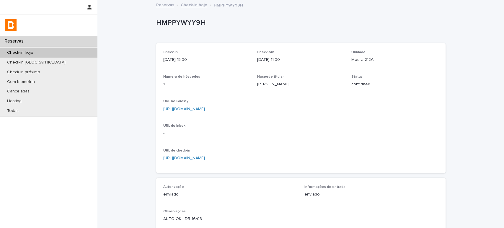
scroll to position [145, 0]
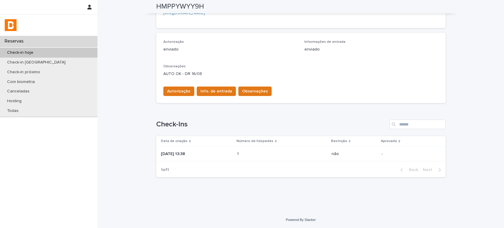
click at [256, 159] on td "1 1" at bounding box center [282, 153] width 94 height 15
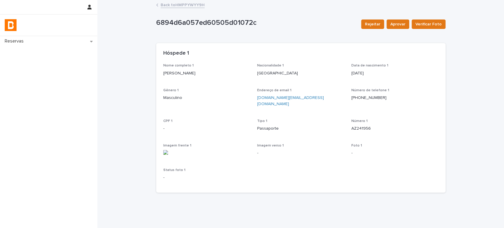
click at [195, 9] on div "Back to HMPPYWYY9H" at bounding box center [300, 5] width 295 height 8
click at [195, 4] on link "Back to HMPPYWYY9H" at bounding box center [183, 4] width 44 height 7
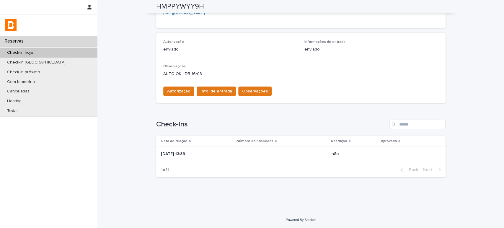
click at [268, 151] on p at bounding box center [263, 153] width 52 height 5
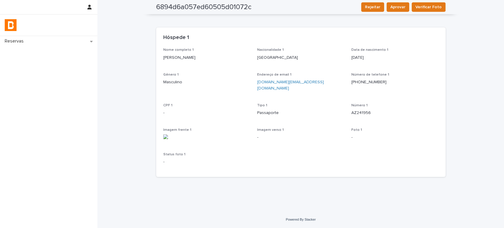
scroll to position [9, 0]
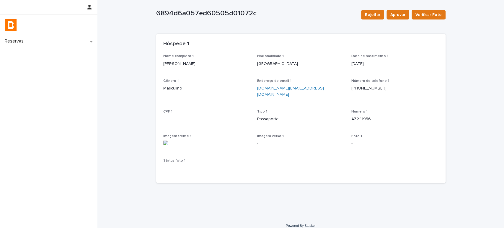
drag, startPoint x: 190, startPoint y: 65, endPoint x: 141, endPoint y: 68, distance: 49.4
click at [141, 68] on div "Loading... Saving… Loading... Saving… 6894d6a057ed60505d01072c Rejeitar Aprovar…" at bounding box center [300, 104] width 407 height 226
copy p "[PERSON_NAME]"
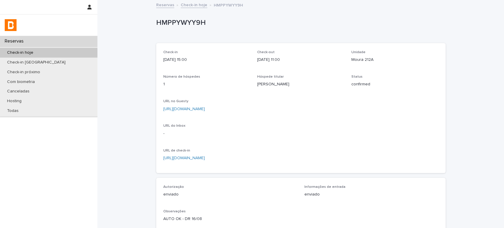
click at [198, 5] on link "Check-in hoje" at bounding box center [194, 4] width 27 height 7
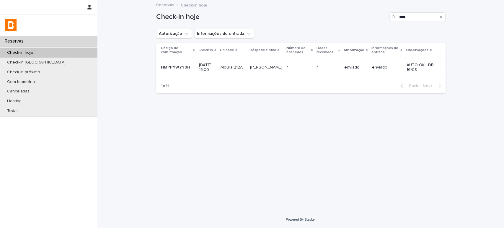
click at [441, 17] on icon "Search" at bounding box center [441, 17] width 2 height 2
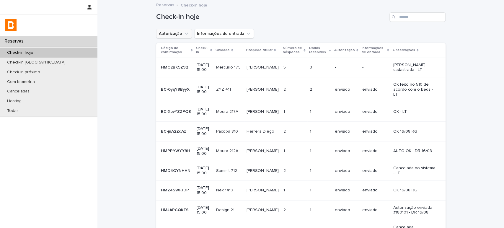
click at [177, 35] on button "Autorização" at bounding box center [174, 33] width 36 height 9
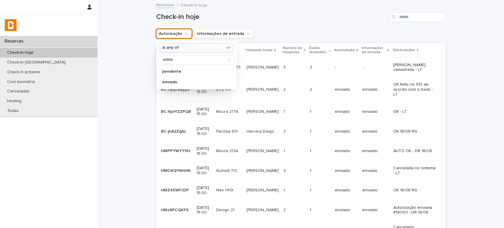
click at [221, 47] on div "is any of" at bounding box center [192, 48] width 65 height 6
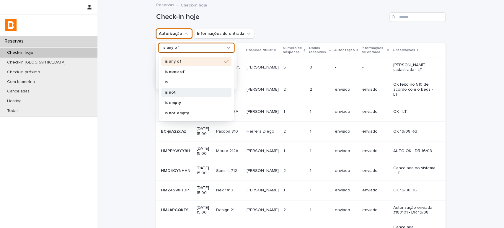
click at [193, 92] on p "is not" at bounding box center [193, 92] width 57 height 4
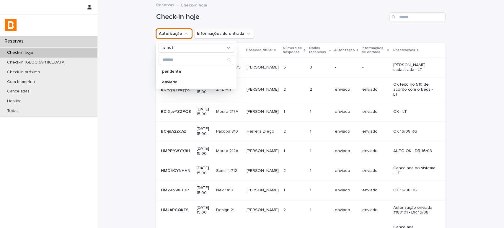
click at [193, 84] on div "enviado" at bounding box center [197, 81] width 76 height 9
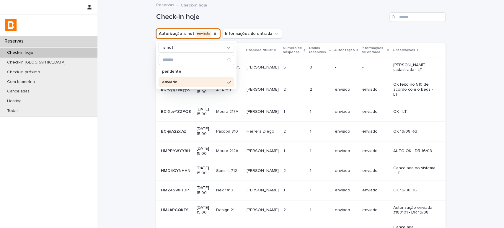
click at [320, 2] on div "Reservas Check-in hoje" at bounding box center [300, 5] width 295 height 8
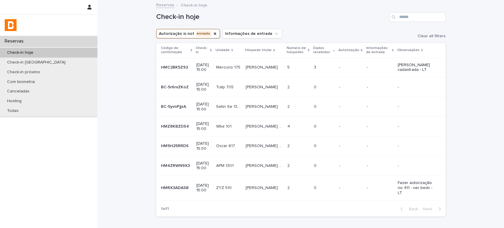
click at [351, 67] on p "-" at bounding box center [350, 67] width 23 height 5
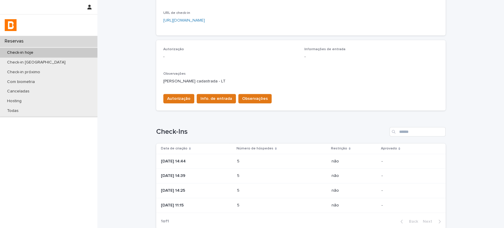
scroll to position [189, 0]
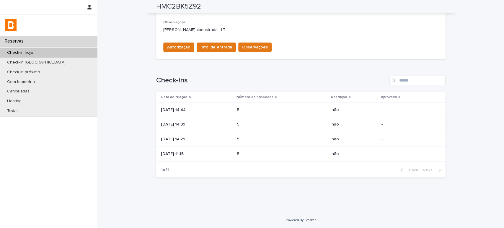
click at [267, 125] on p at bounding box center [263, 124] width 52 height 5
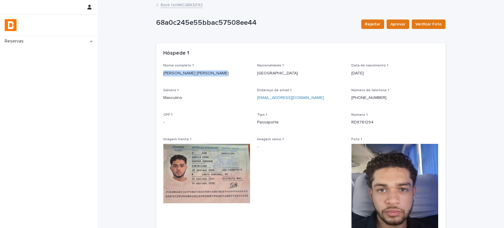
drag, startPoint x: 217, startPoint y: 73, endPoint x: 159, endPoint y: 73, distance: 58.2
click at [159, 73] on div "Nome completo 1 Gaspar Enrique Garcia Peña Nacionalidade 1 República Dominicana…" at bounding box center [300, 167] width 289 height 209
copy p "Gaspar Enrique Garcia Peña"
drag, startPoint x: 372, startPoint y: 122, endPoint x: 349, endPoint y: 126, distance: 23.3
click at [351, 126] on div "Número 1 RD8761294" at bounding box center [394, 121] width 87 height 17
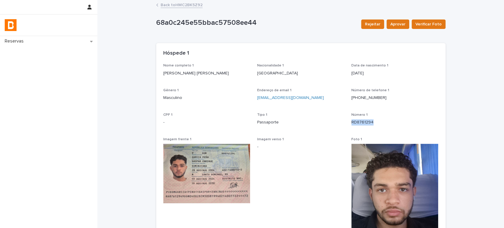
copy p "RD8761294"
click at [393, 187] on img at bounding box center [394, 190] width 87 height 93
click at [186, 4] on link "Back to HMC2BK5Z92" at bounding box center [182, 4] width 42 height 7
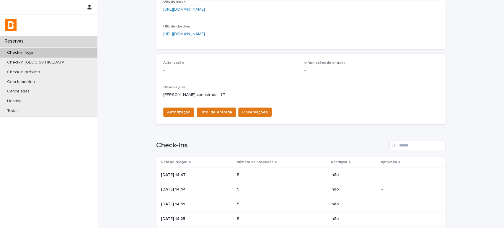
scroll to position [197, 0]
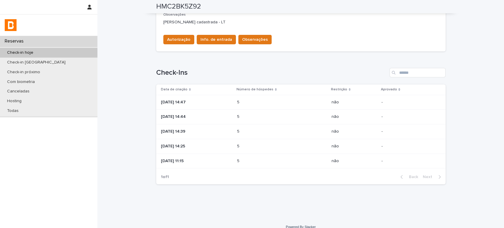
click at [296, 127] on div "5 5" at bounding box center [282, 132] width 90 height 10
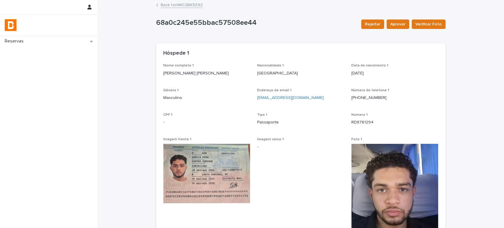
click at [193, 5] on link "Back to HMC2BK5Z92" at bounding box center [182, 4] width 42 height 7
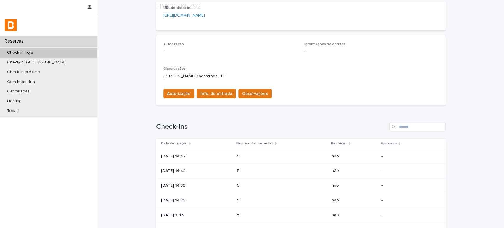
scroll to position [164, 0]
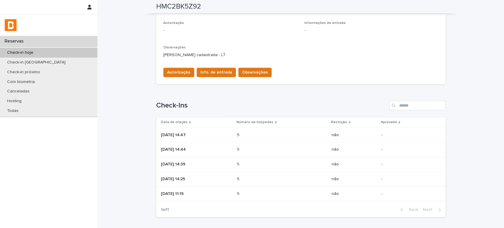
click at [241, 150] on p "5" at bounding box center [239, 149] width 4 height 6
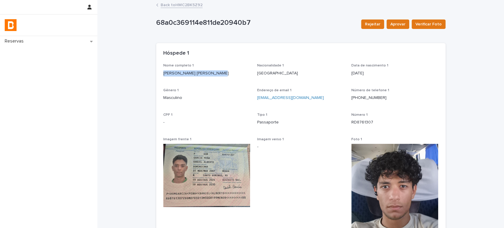
drag, startPoint x: 218, startPoint y: 73, endPoint x: 157, endPoint y: 72, distance: 60.5
click at [157, 72] on div "Nome completo 1 Daniel Alberto Garcia Peña Nacionalidade 1 República Dominicana…" at bounding box center [300, 165] width 289 height 205
copy p "Daniel Alberto Garcia Peña"
drag, startPoint x: 380, startPoint y: 119, endPoint x: 348, endPoint y: 125, distance: 32.3
click at [351, 125] on p "RD8761307" at bounding box center [394, 122] width 87 height 6
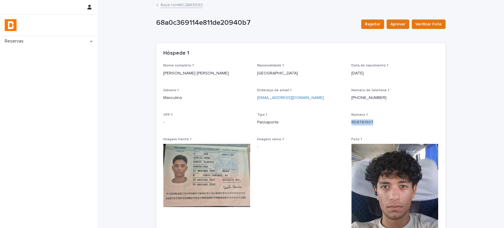
copy p "RD8761307"
click at [383, 193] on img at bounding box center [394, 188] width 87 height 88
click at [385, 191] on img at bounding box center [394, 188] width 87 height 88
click at [184, 3] on link "Back to HMC2BK5Z92" at bounding box center [182, 4] width 42 height 7
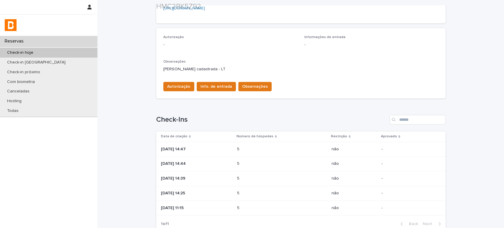
scroll to position [164, 0]
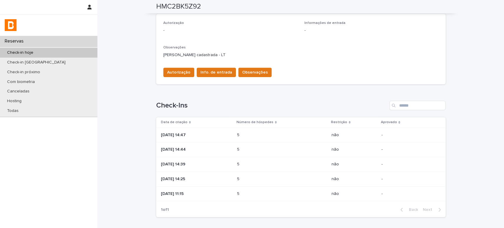
click at [229, 177] on p "2025-08-16 14:25" at bounding box center [196, 179] width 71 height 5
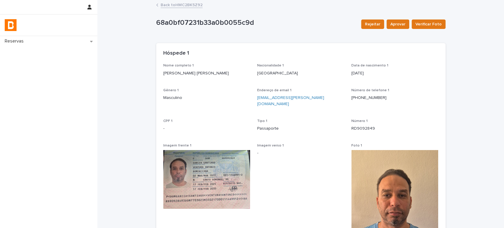
drag, startPoint x: 222, startPoint y: 74, endPoint x: 151, endPoint y: 78, distance: 71.0
click at [153, 78] on div "Loading... Saving… Loading... Saving… 68a0bf07231b33a0b0055c9d Rejeitar Aprovar…" at bounding box center [300, 153] width 295 height 304
copy p "Ventura Antonio Garcia Santiago"
drag, startPoint x: 373, startPoint y: 123, endPoint x: 345, endPoint y: 125, distance: 28.4
click at [345, 125] on div "Nome completo 1 Ventura Antonio Garcia Santiago Nacionalidade 1 República Domin…" at bounding box center [300, 170] width 275 height 215
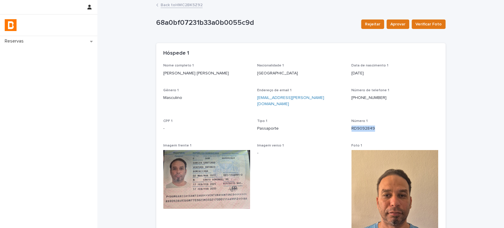
copy p "RD9092849"
click at [389, 197] on img at bounding box center [394, 199] width 87 height 99
click at [191, 4] on link "Back to HMC2BK5Z92" at bounding box center [182, 4] width 42 height 7
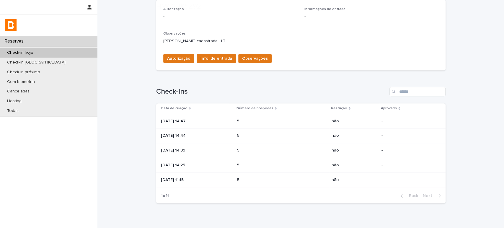
scroll to position [197, 0]
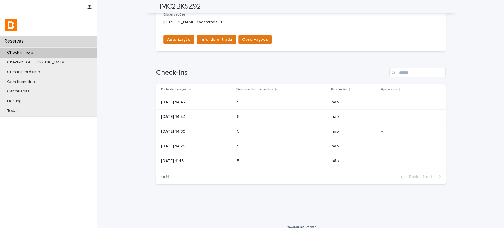
click at [280, 159] on p at bounding box center [263, 161] width 52 height 5
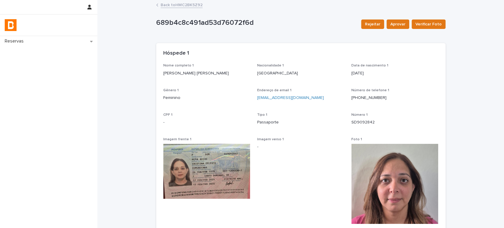
click at [187, 4] on link "Back to HMC2BK5Z92" at bounding box center [182, 4] width 42 height 7
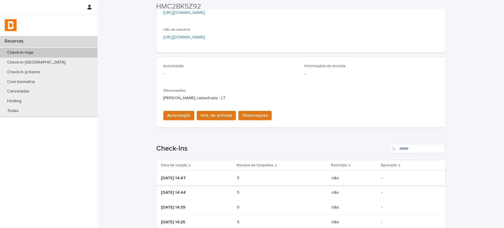
scroll to position [131, 0]
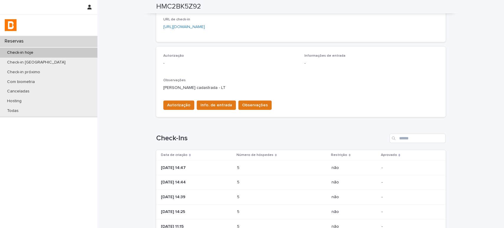
click at [232, 165] on p "2025-08-16 14:47" at bounding box center [196, 167] width 71 height 5
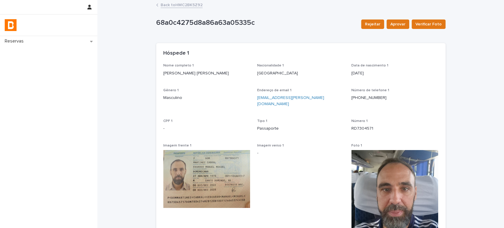
drag, startPoint x: 234, startPoint y: 73, endPoint x: 154, endPoint y: 82, distance: 80.9
click at [156, 82] on div "Nome completo 1 Eduardo Manuel Miguel Martinez Cabral Nacionalidade 1 República…" at bounding box center [300, 169] width 289 height 213
copy p "Eduardo Manuel Miguel Martinez Cabral"
click at [403, 182] on img at bounding box center [394, 195] width 87 height 91
click at [191, 7] on link "Back to HMC2BK5Z92" at bounding box center [182, 4] width 42 height 7
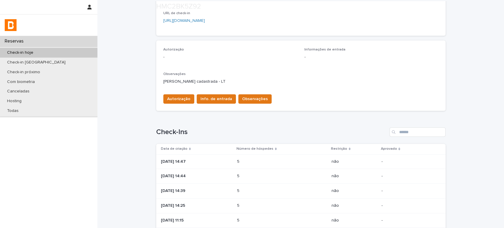
scroll to position [164, 0]
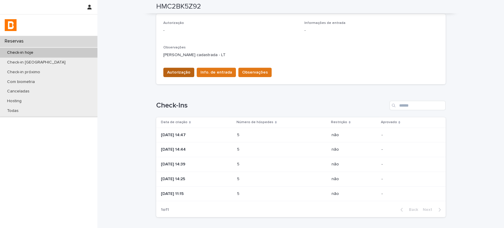
click at [183, 68] on button "Autorização" at bounding box center [178, 72] width 31 height 9
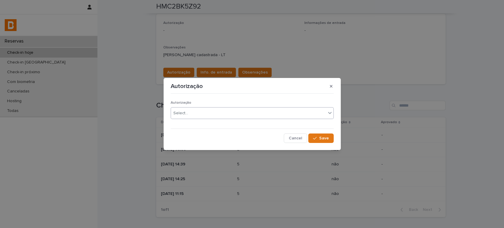
click at [222, 113] on div "Select..." at bounding box center [248, 113] width 155 height 10
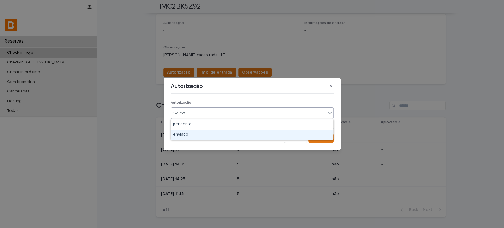
click at [229, 138] on div "enviado" at bounding box center [252, 135] width 162 height 10
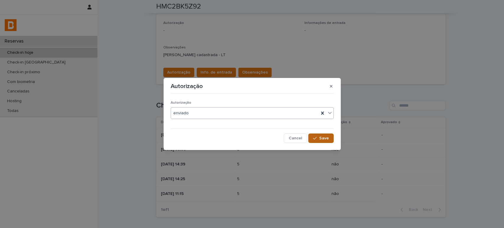
click at [332, 141] on button "Save" at bounding box center [320, 137] width 25 height 9
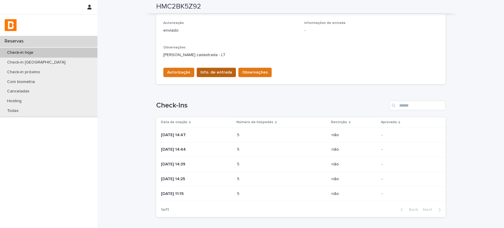
click at [216, 72] on span "Info. de entrada" at bounding box center [216, 72] width 32 height 6
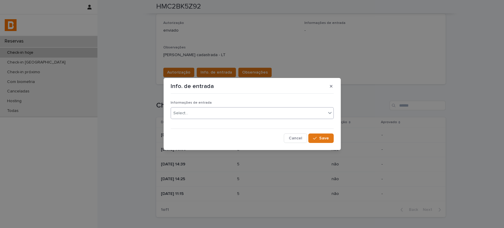
click at [213, 112] on div "Select..." at bounding box center [248, 113] width 155 height 10
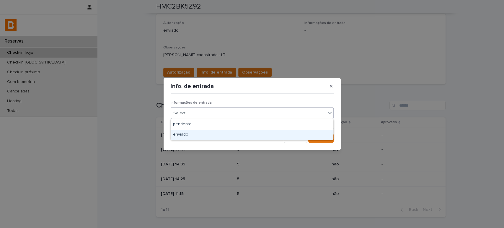
click at [229, 132] on div "enviado" at bounding box center [252, 135] width 162 height 10
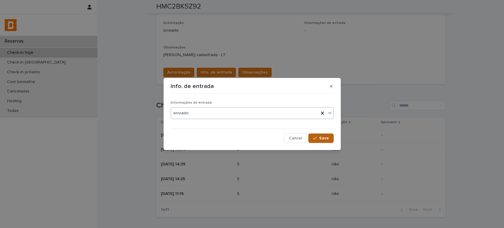
click at [319, 137] on span "Save" at bounding box center [324, 138] width 10 height 4
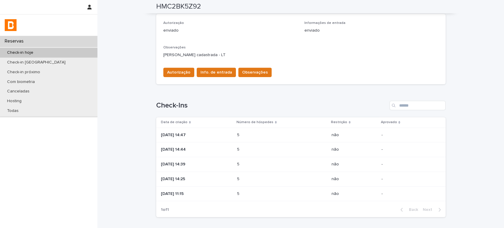
click at [249, 70] on span "Observações" at bounding box center [255, 72] width 26 height 6
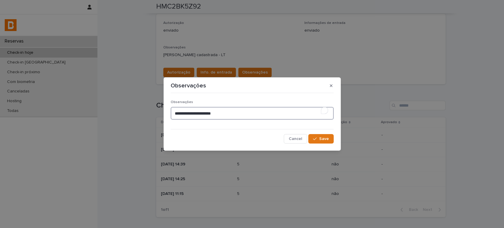
click at [210, 112] on textarea "**********" at bounding box center [252, 113] width 163 height 13
drag, startPoint x: 209, startPoint y: 113, endPoint x: 105, endPoint y: 103, distance: 104.3
click at [105, 103] on div "**********" at bounding box center [252, 114] width 504 height 228
type textarea "*******"
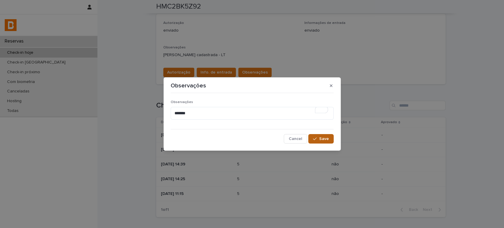
click at [317, 136] on button "Save" at bounding box center [320, 138] width 25 height 9
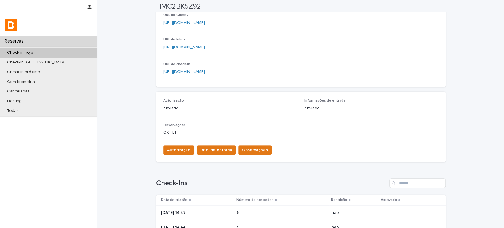
scroll to position [33, 0]
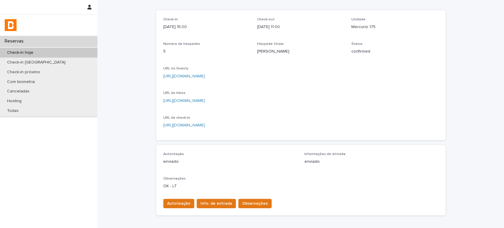
click at [47, 50] on div "Check-in hoje" at bounding box center [48, 53] width 97 height 10
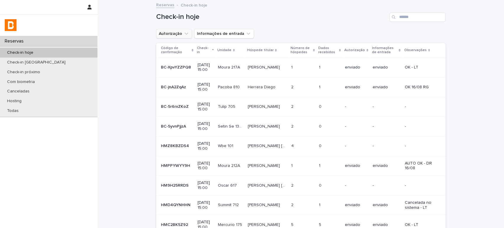
click at [183, 36] on icon "Autorização" at bounding box center [186, 34] width 6 height 6
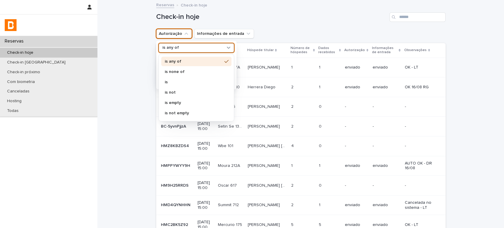
click at [217, 47] on div "is any of" at bounding box center [192, 48] width 65 height 6
click at [188, 89] on div "is not" at bounding box center [196, 92] width 70 height 9
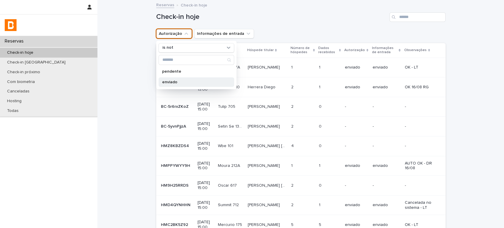
click at [188, 84] on p "enviado" at bounding box center [193, 82] width 63 height 4
click at [294, 24] on div "Check-in hoje" at bounding box center [300, 15] width 289 height 28
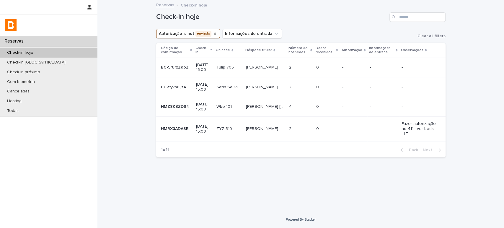
click at [214, 33] on icon "Autorização" at bounding box center [215, 33] width 2 height 2
click at [32, 54] on p "Check-in hoje" at bounding box center [20, 52] width 36 height 5
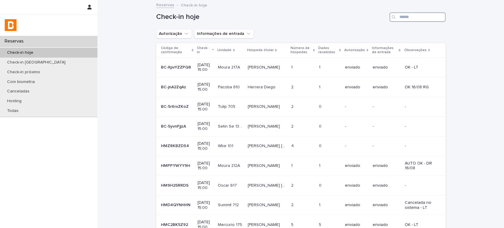
click at [408, 17] on input "Search" at bounding box center [417, 16] width 56 height 9
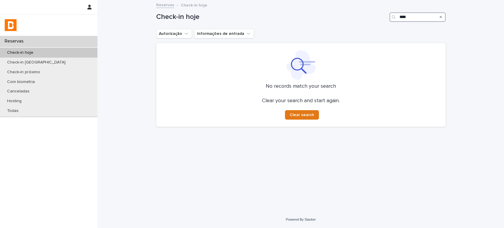
type input "****"
